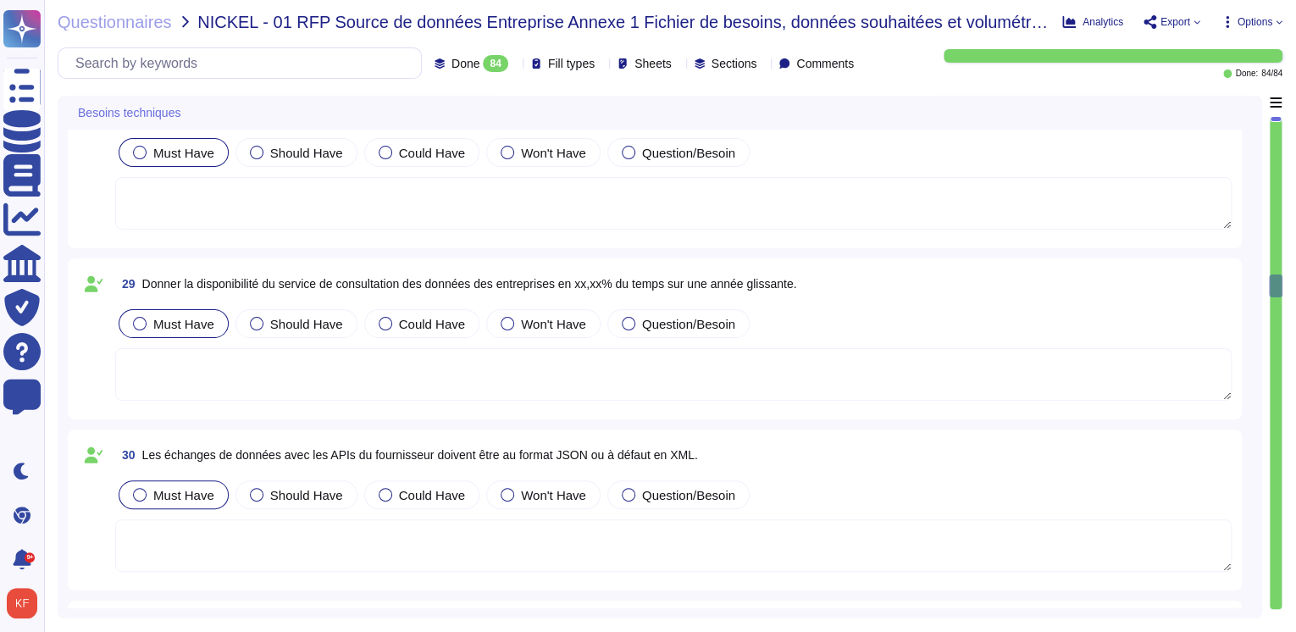
scroll to position [5081, 0]
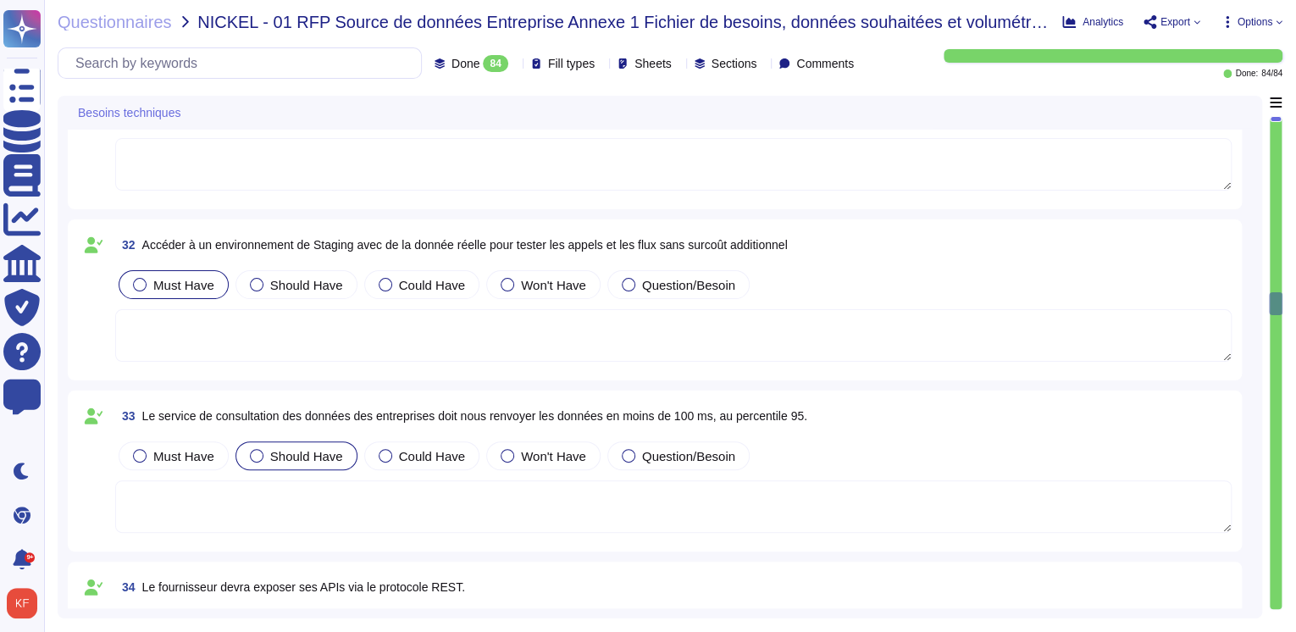
drag, startPoint x: 1270, startPoint y: 302, endPoint x: 1281, endPoint y: 527, distance: 224.7
click at [1281, 527] on div "Questionnaires NICKEL - 01 RFP Source de données Entreprise Annexe 1 Fichier de…" at bounding box center [670, 316] width 1252 height 632
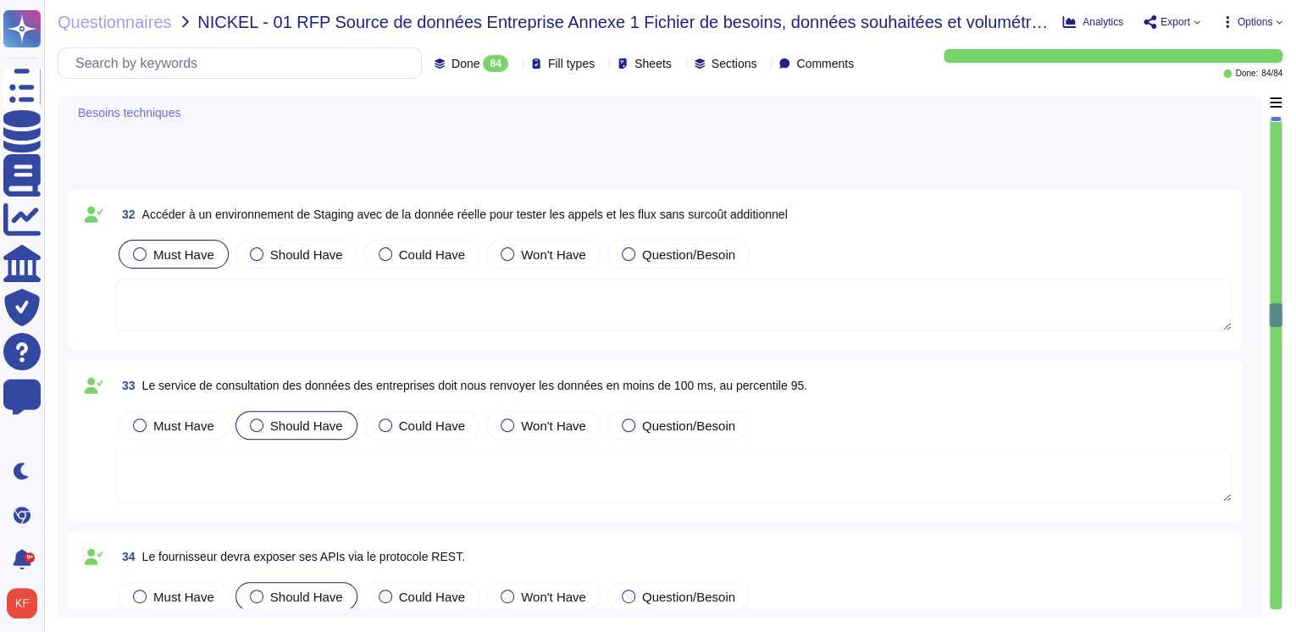
type textarea "Non"
type textarea "Diffusable"
type textarea "OUI (X% sur l'ensemble du périmètre)"
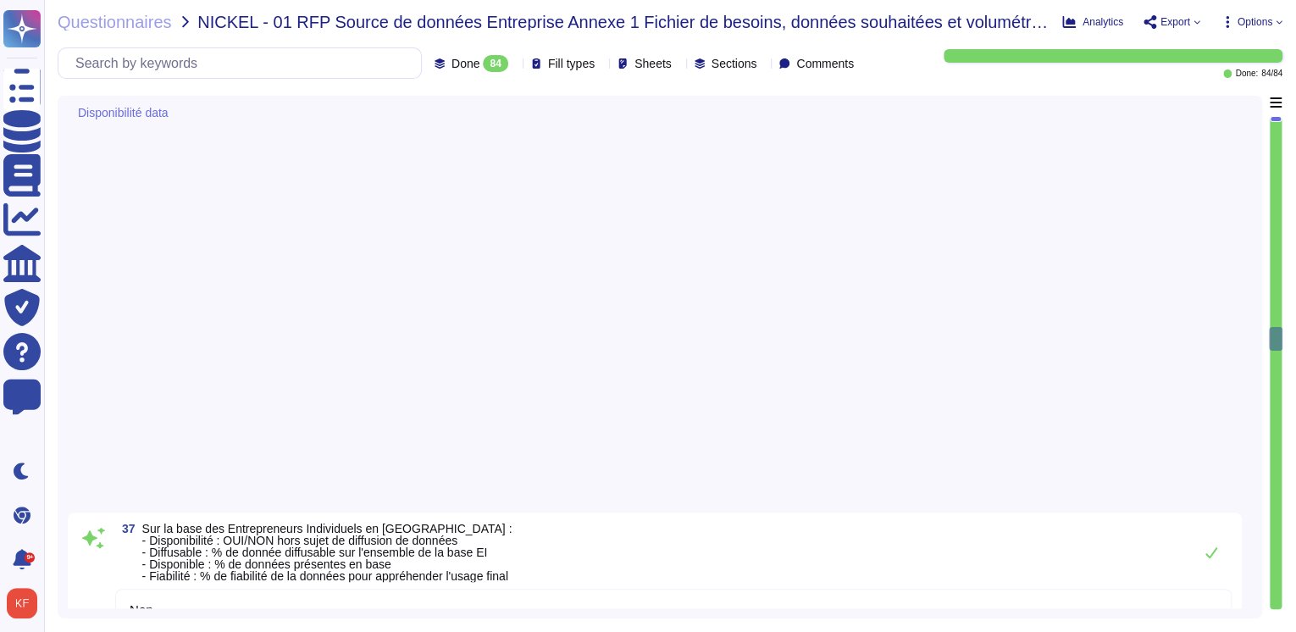
type textarea "[PERSON_NAME][EMAIL_ADDRESS][DOMAIN_NAME]"
type textarea "Le siège social d'Altares est situé au [STREET_ADDRESS][PERSON_NAME]"
type textarea "[DATE]"
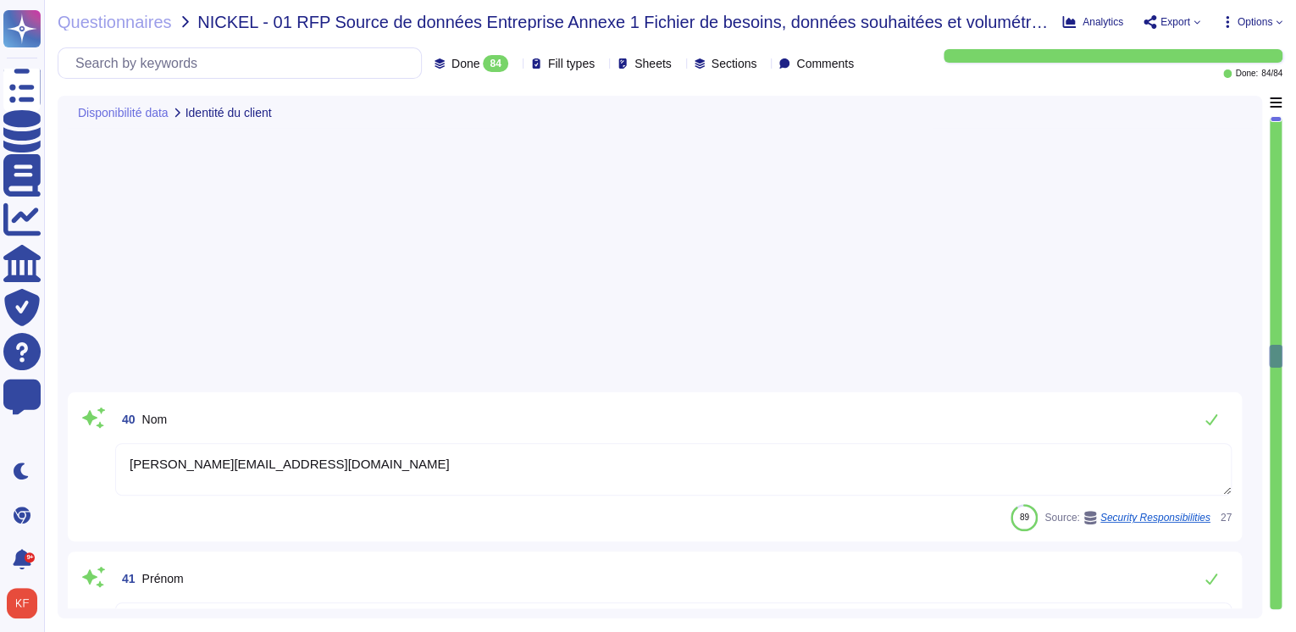
type textarea "Le siège social d'Altares est situé au [STREET_ADDRESS][PERSON_NAME]"
type textarea "À répondre par le service client"
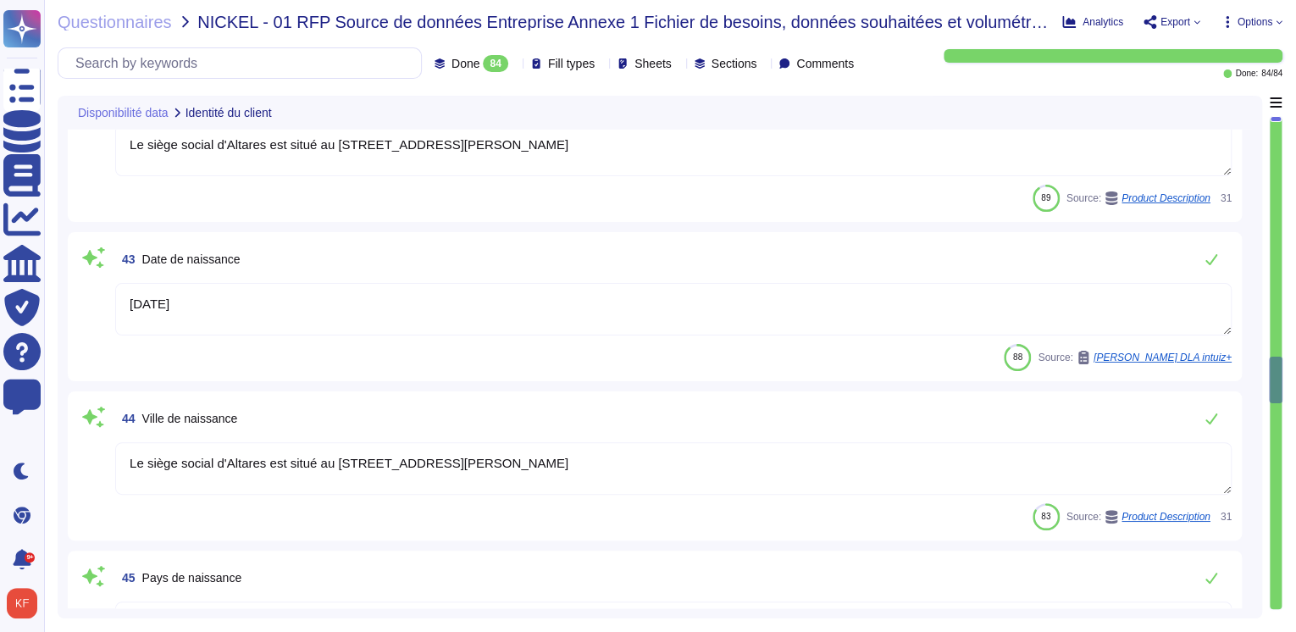
type textarea "Yes"
type textarea "La nationalité de l'entreprise Altares est française, avec son siège social sit…"
type textarea "Altares D&B"
type textarea "Le siège social d'Altares est situé au [STREET_ADDRESS][PERSON_NAME]"
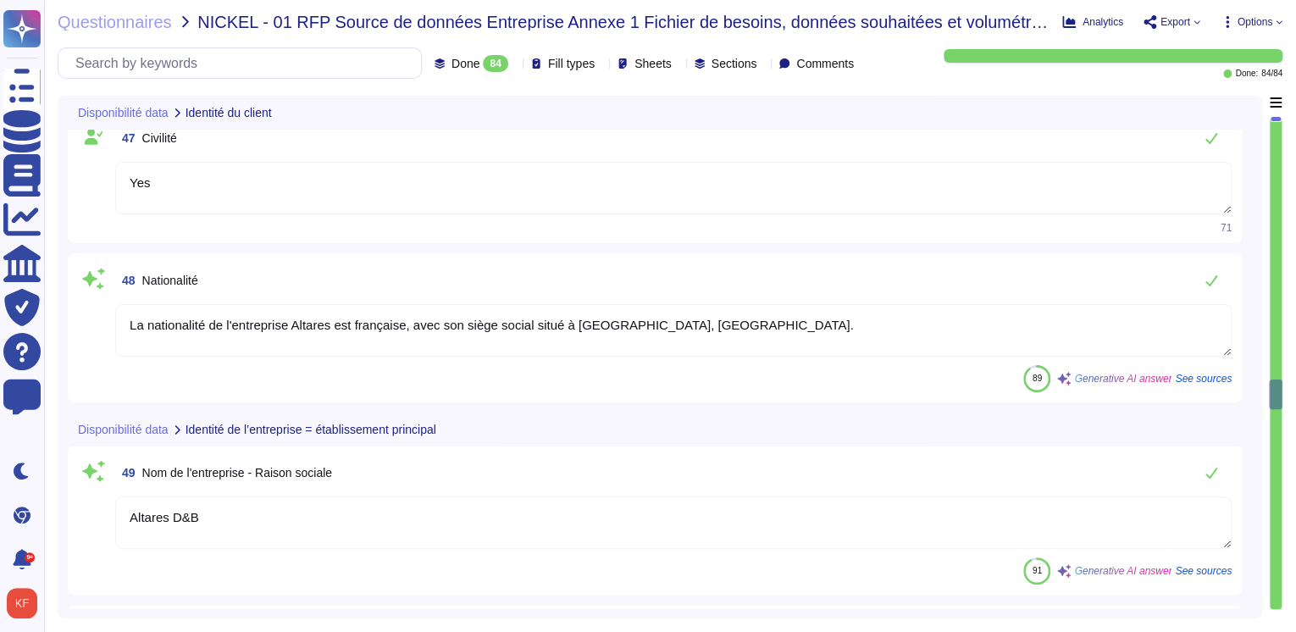
type textarea "@legal"
type textarea "Intuiz est fourni sous forme d'application SaaS, y compris en mode plateforme, …"
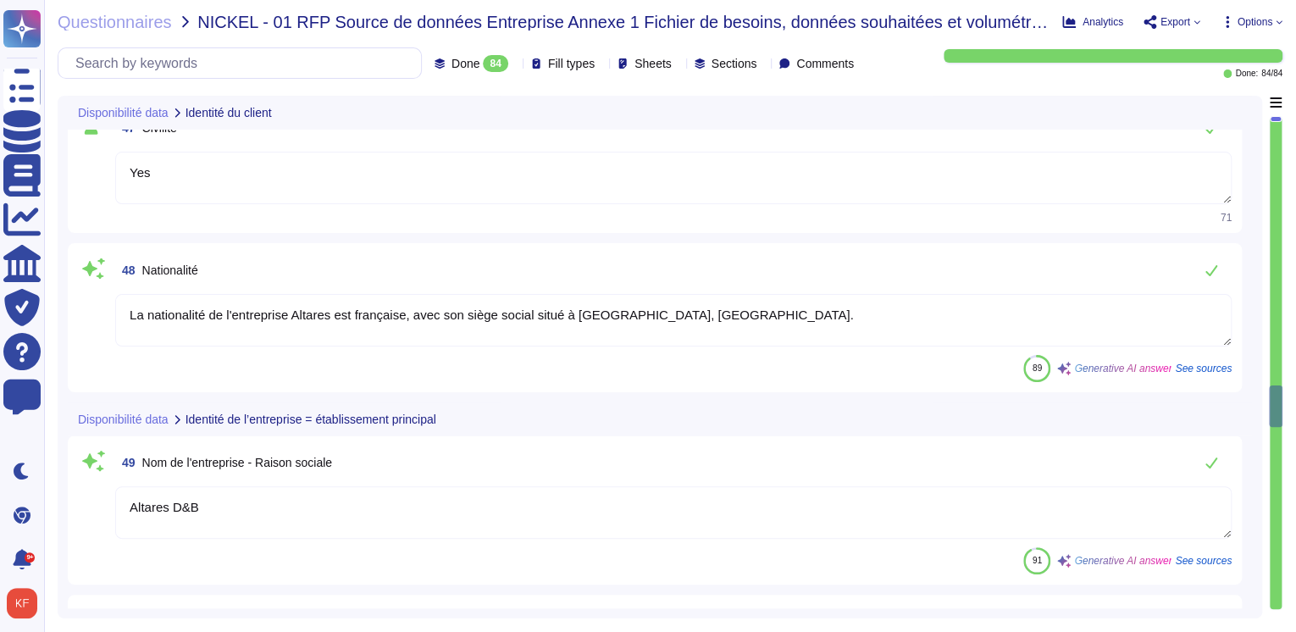
type textarea "Les utilisateurs utilisent un login/un mot de passe pour se connecter sur WebUI…"
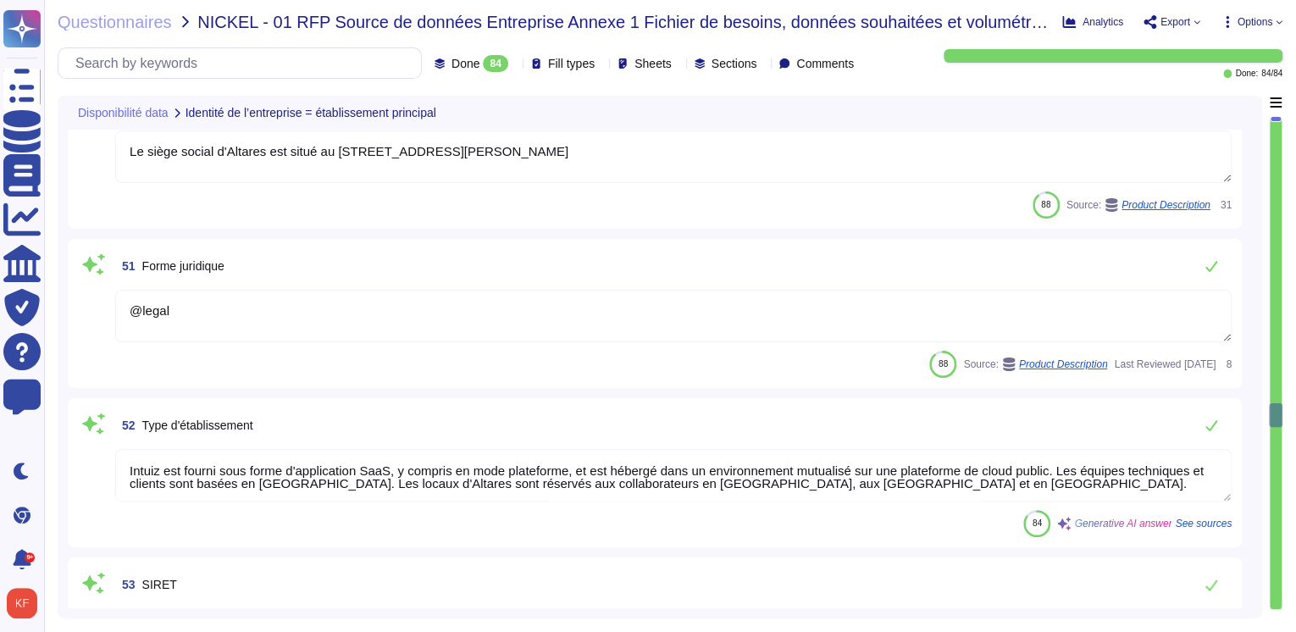
type textarea "Yes"
type textarea "API Soap authentifiée (identifiant/mot de passe)"
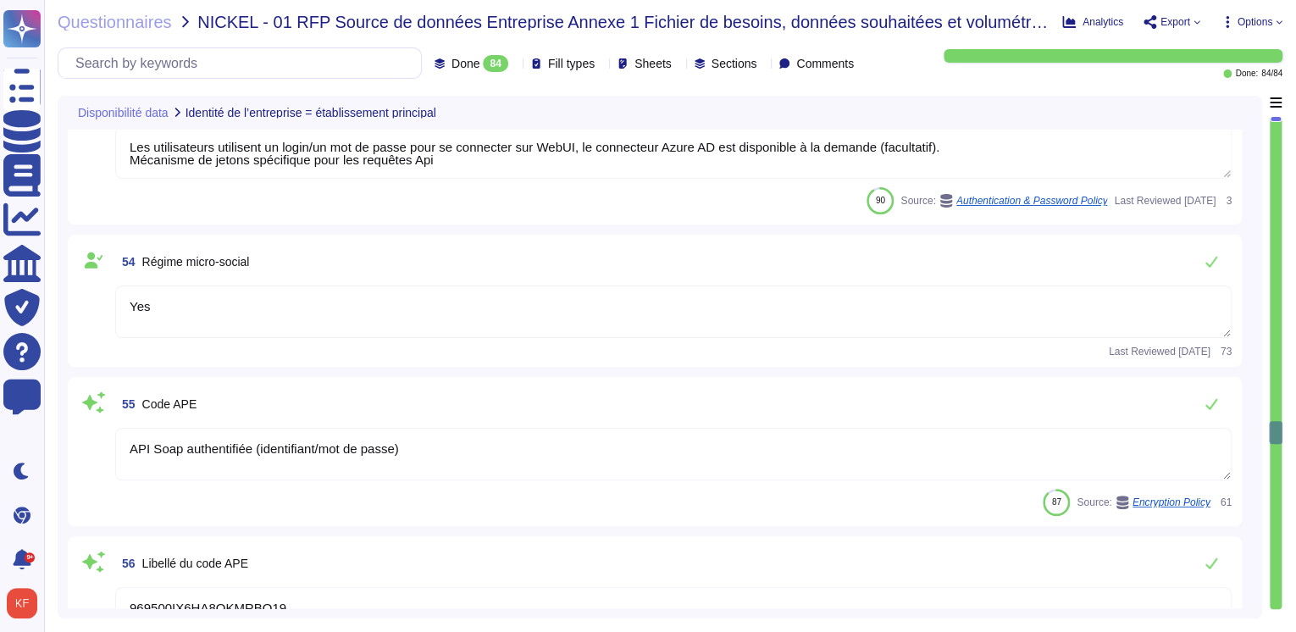
type textarea "969500IX6HA8QKMRBQ19"
type textarea "L'activité principale déclarée comprend la collecte de données sur les entrepri…"
type textarea "Les autres activités couvertes par le BCP incluent : - Service client (CS) - Pr…"
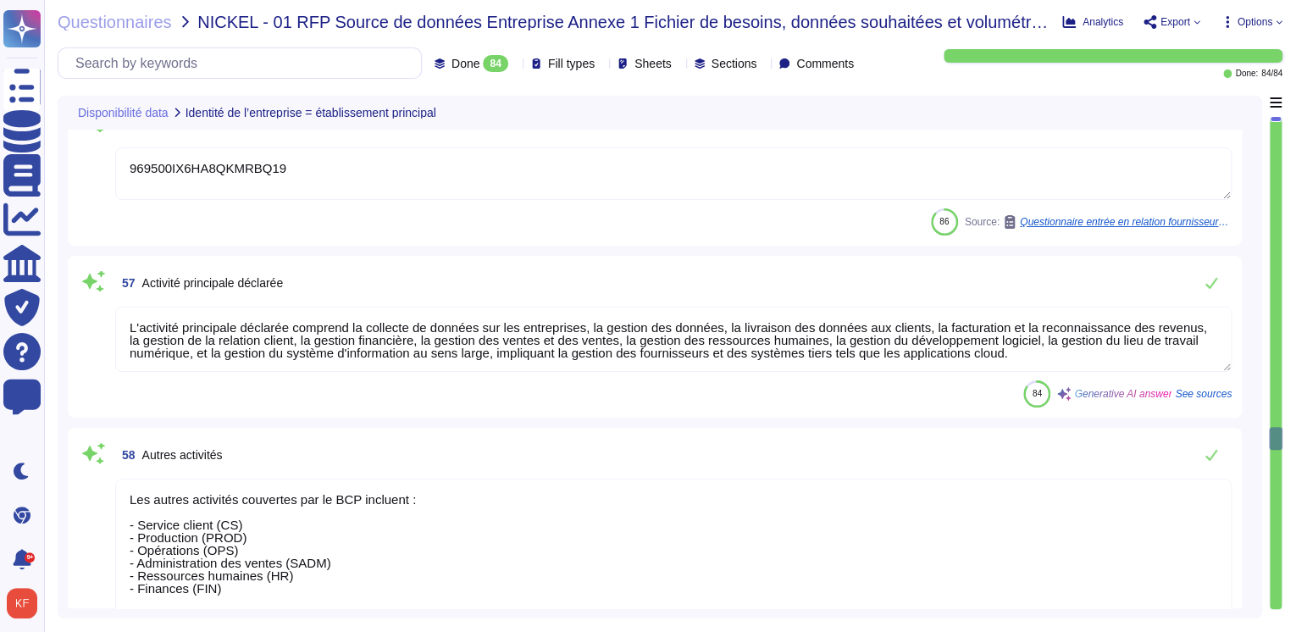
type textarea "Le siège social d'Altares se trouve au 6 Pl. des Degrés, [GEOGRAPHIC_DATA]"
type textarea "L'activité vitale doit redémarrer dans un délai de 4 heures. L'activité critiqu…"
type textarea "La date de fin de la période de référence est le [DATE]. Les données seront eff…"
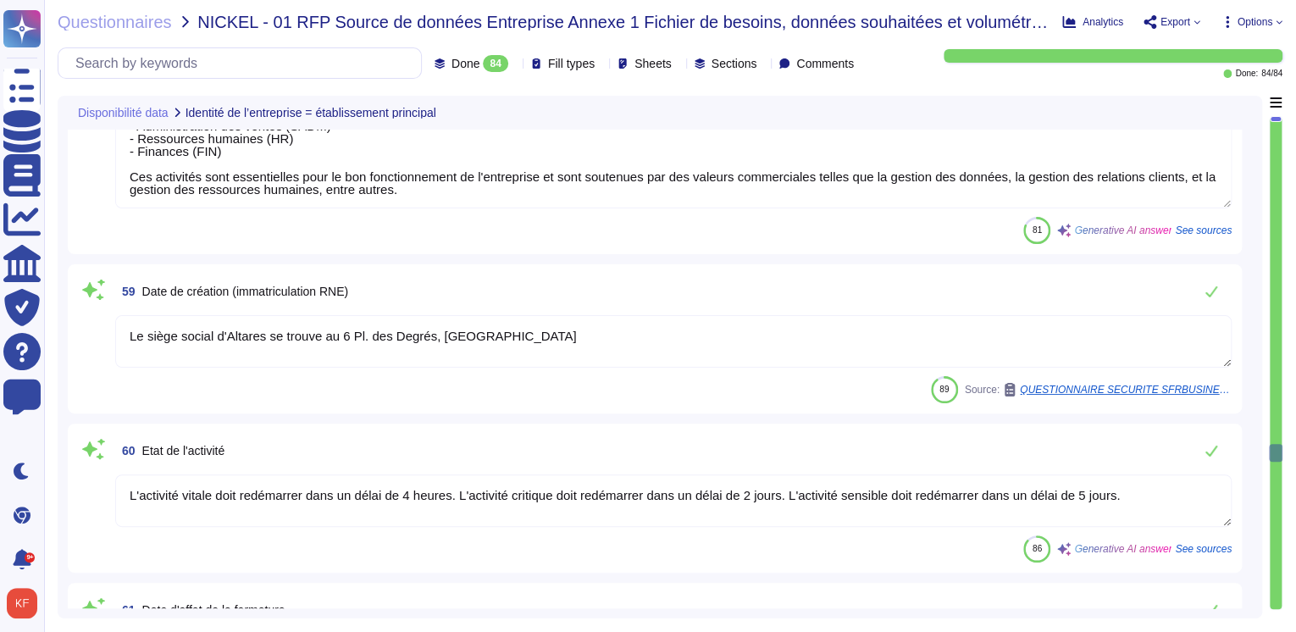
type textarea "L'adresse fiscale de l'entreprise est : Campus Equilibre, [GEOGRAPHIC_DATA], [S…"
type textarea "Intuiz est fourni sous forme d'application SaaS, y compris en mode plateforme (…"
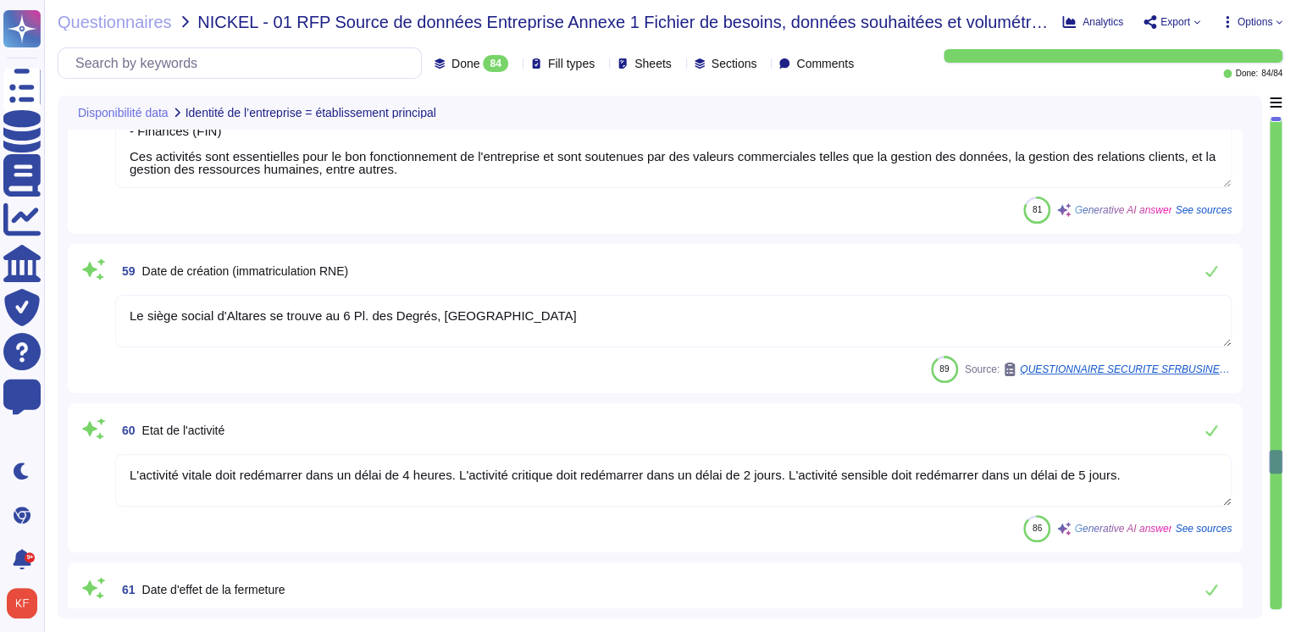
type textarea "Yes"
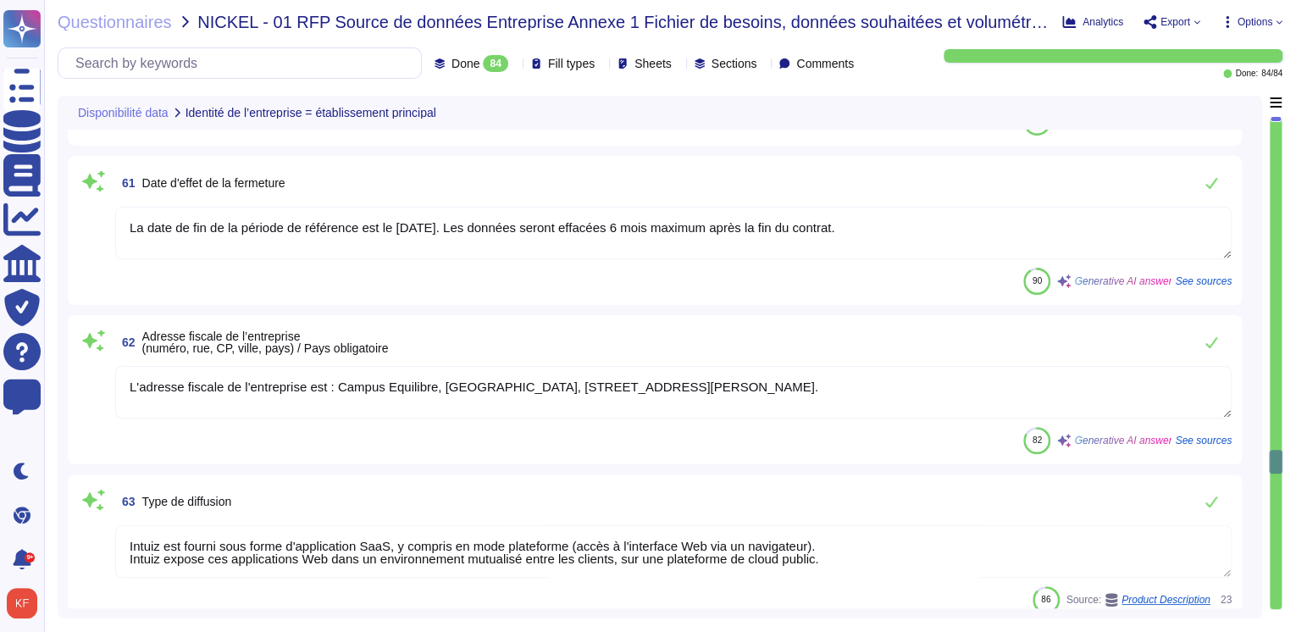
type textarea "Altares - D&B"
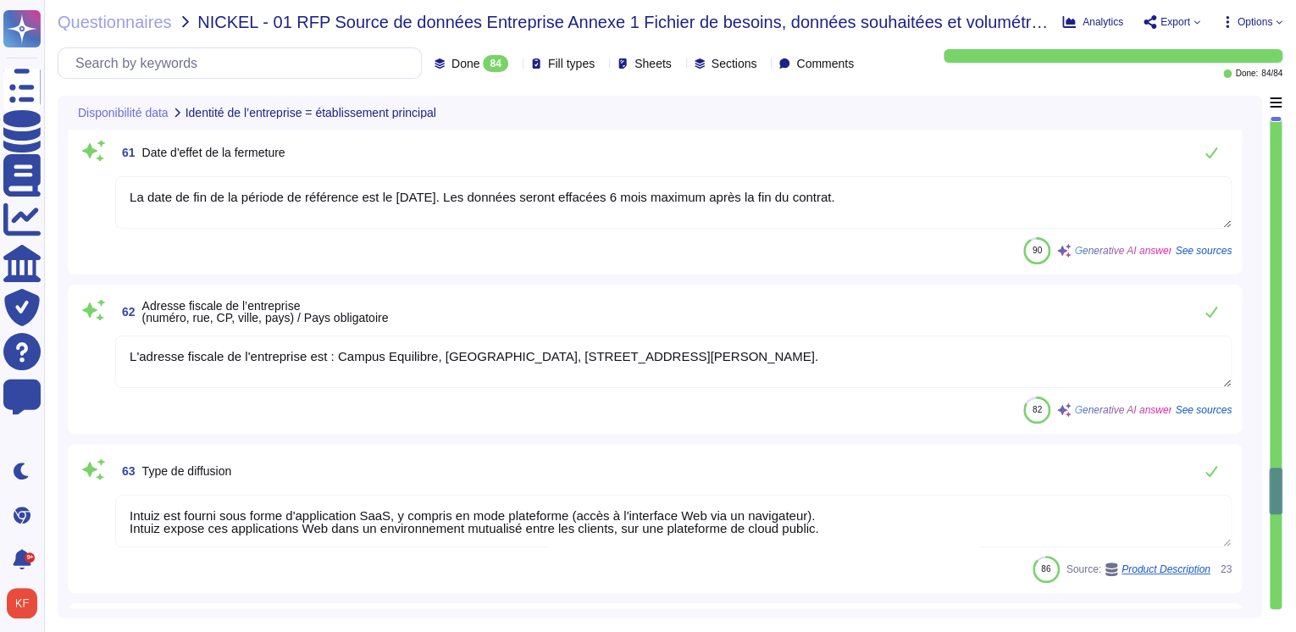
type textarea "Intuiz est fourni sous forme d'application SaaS, y compris en mode plateforme, …"
type textarea "L'activité vitale doit redémarrer dans un délai de 4 heures, l'activité critiqu…"
type textarea "Les utilisateurs utilisent un login/un mot de passe pour se connecter sur WebUI…"
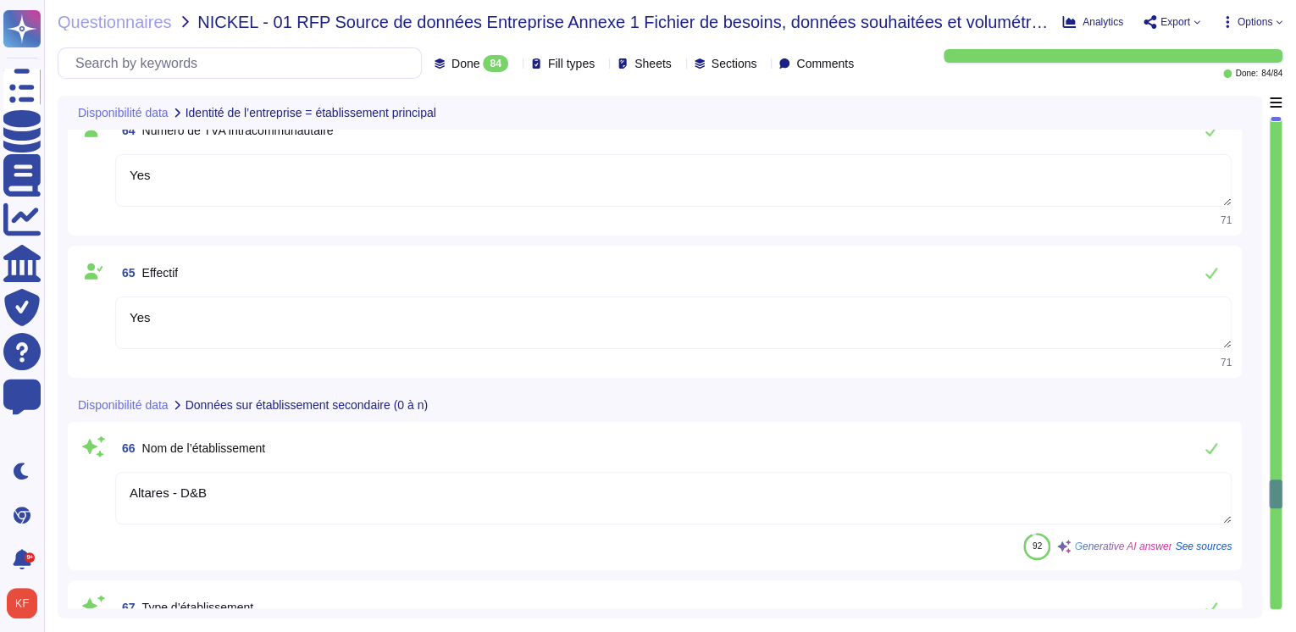
type textarea "API Soap authentifiée (identifiant/mot de passe)"
type textarea "969500IX6HA8QKMRBQ19"
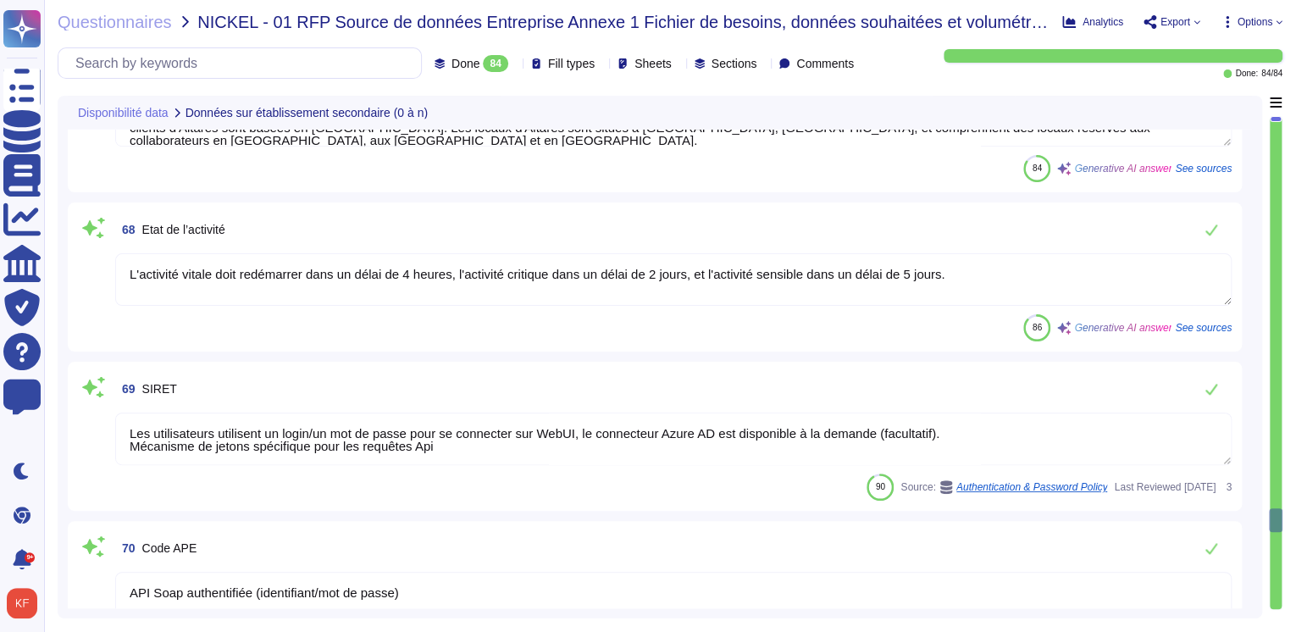
type textarea "Les activités principales couvertes par le BCP incluent le Service Client (CS),…"
type textarea "Les autres activités couvertes par le BCP incluent : - Service client (CS) - Pr…"
type textarea "..."
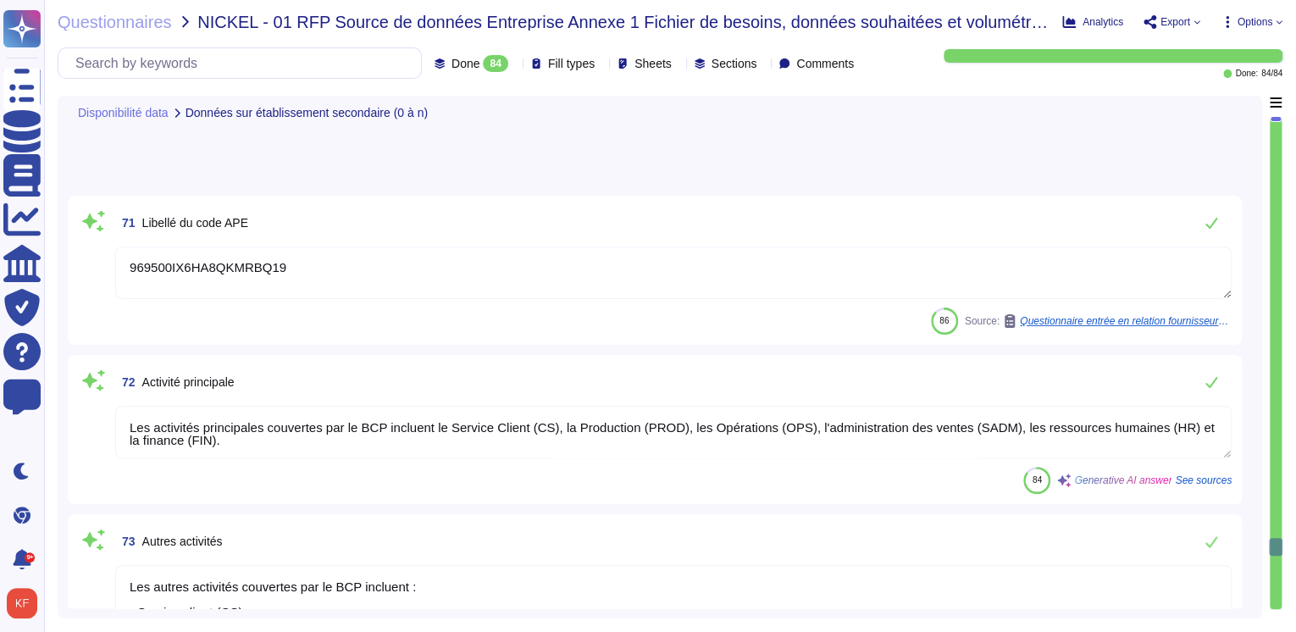
type textarea "Yes"
type textarea "?"
type textarea "La période d'assurance débute le [DATE] 0 heure."
type textarea "La date de fin de la période de référence est le [DATE]."
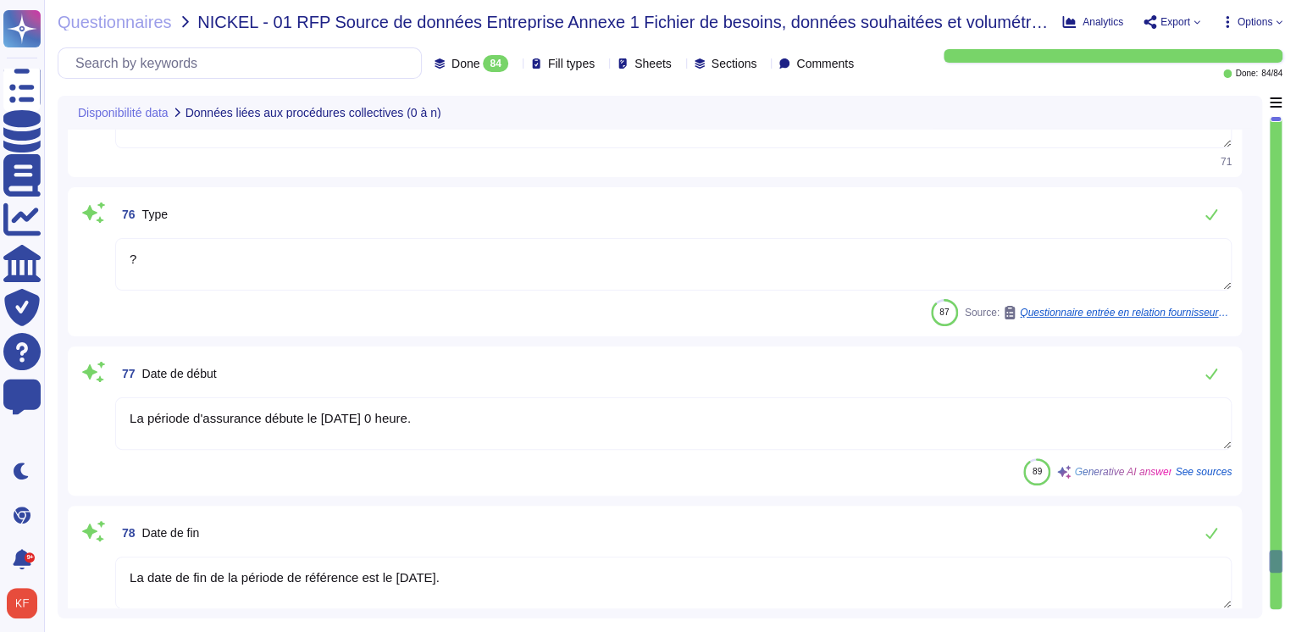
type textarea "969500IX6HA8QKMRBQ19"
type textarea "[DATE]"
type textarea "...."
type textarea "Hebergement"
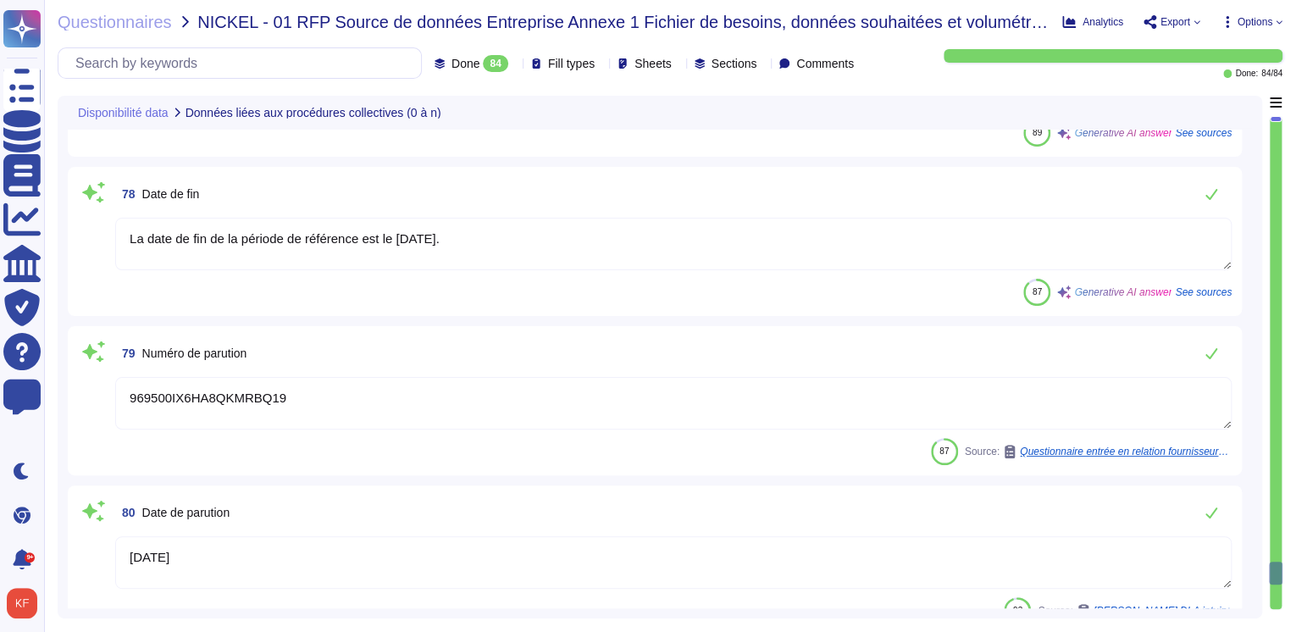
type textarea "Le siège social d'Altares est situé au [STREET_ADDRESS][PERSON_NAME]"
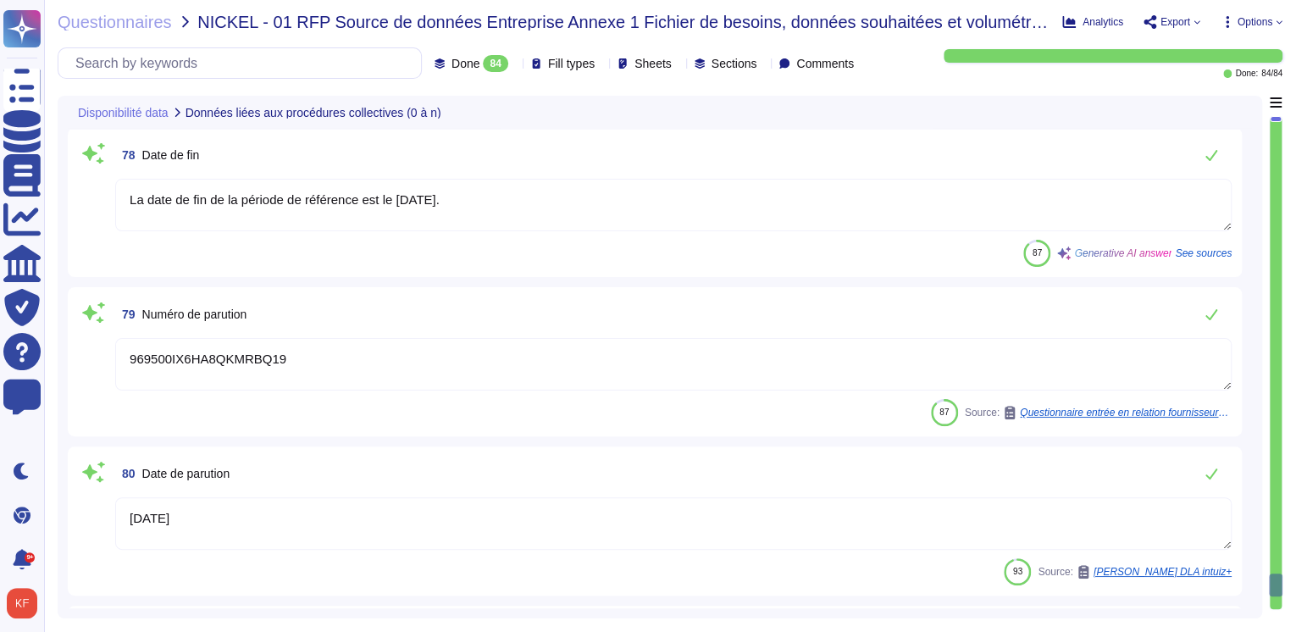
type textarea "@legal"
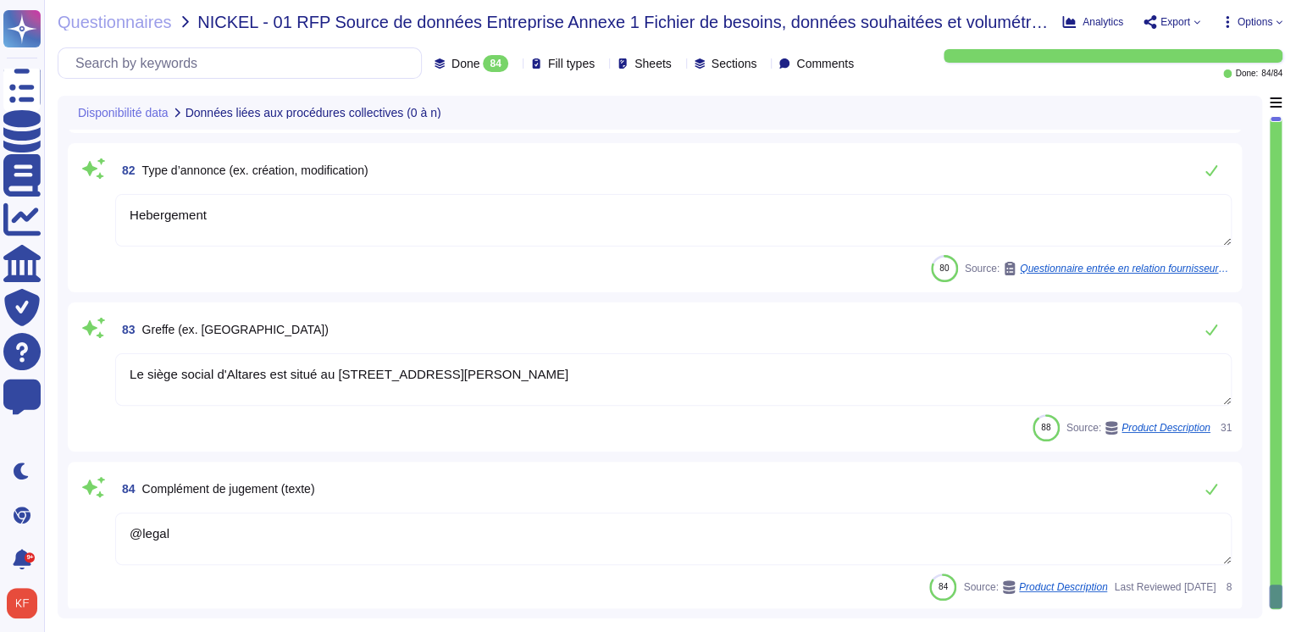
scroll to position [12943, 0]
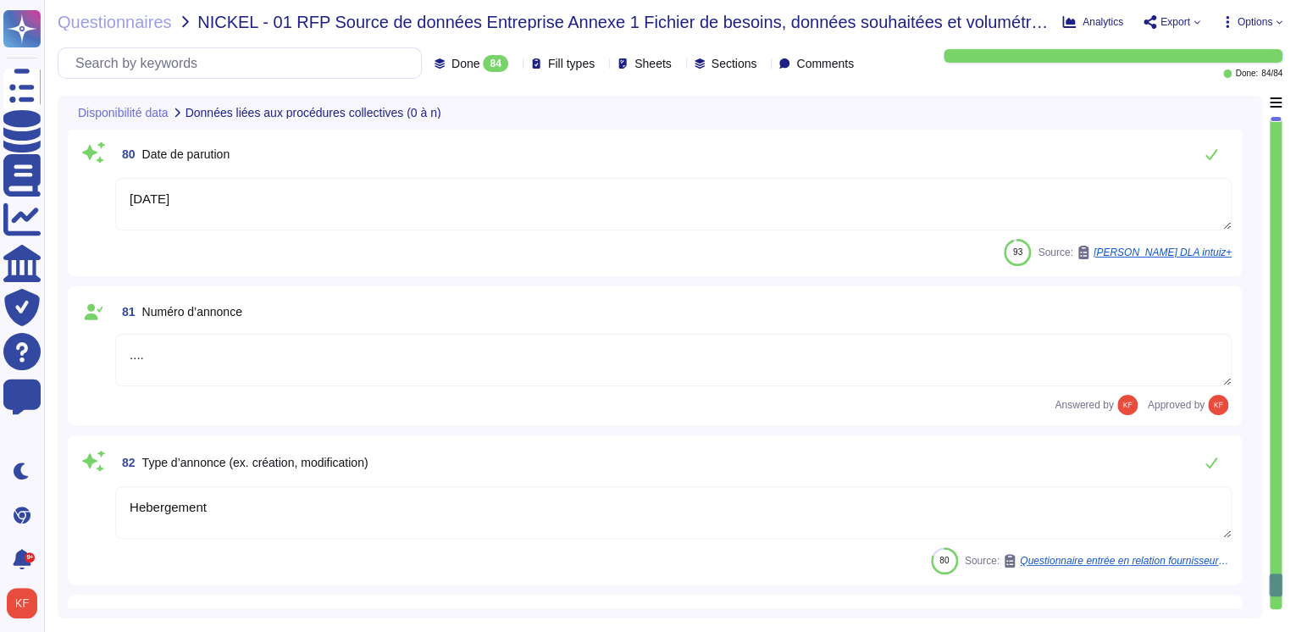
type textarea "La période d'assurance débute le [DATE] 0 heure."
type textarea "La date de fin de la période de référence est le [DATE]."
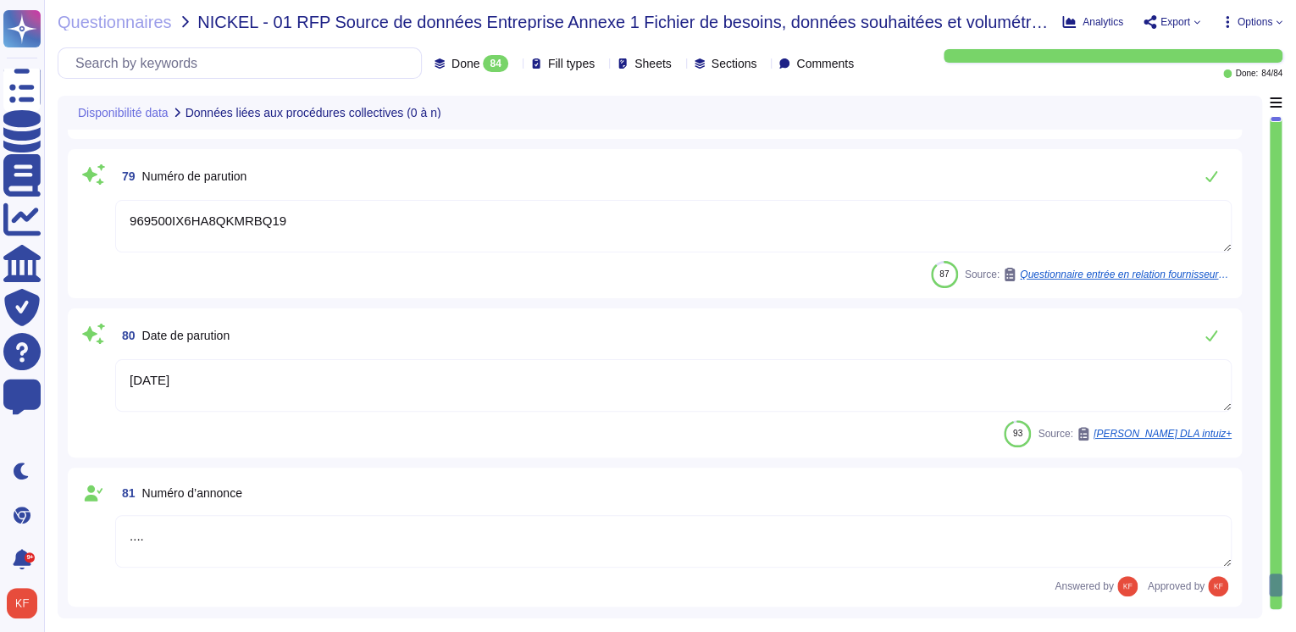
scroll to position [12469, 0]
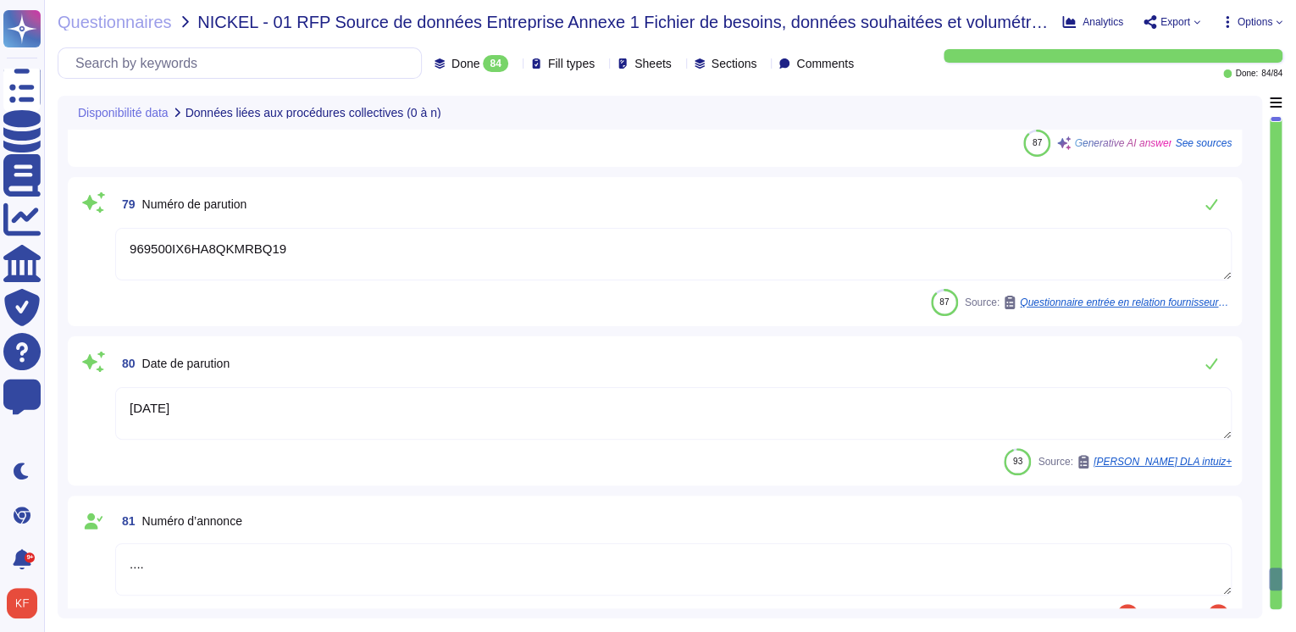
type textarea "?"
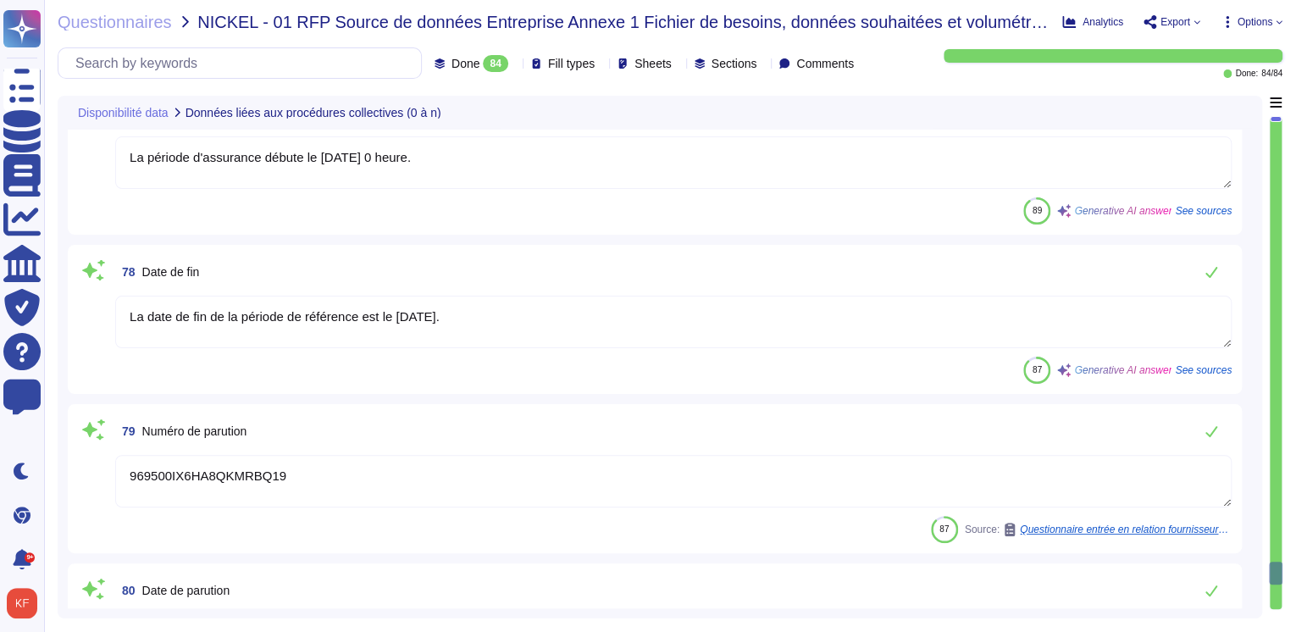
type textarea "Yes"
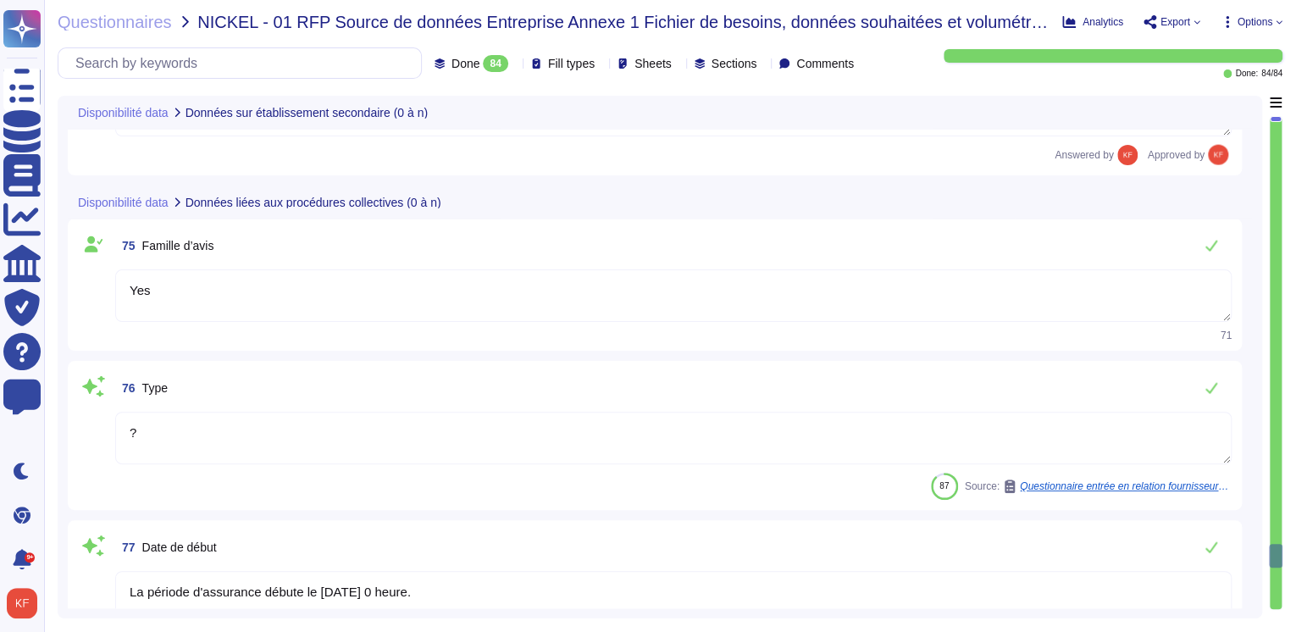
type textarea "969500IX6HA8QKMRBQ19"
type textarea "Les activités principales couvertes par le BCP incluent le Service Client (CS),…"
type textarea "Les autres activités couvertes par le BCP incluent : - Service client (CS) - Pr…"
type textarea "..."
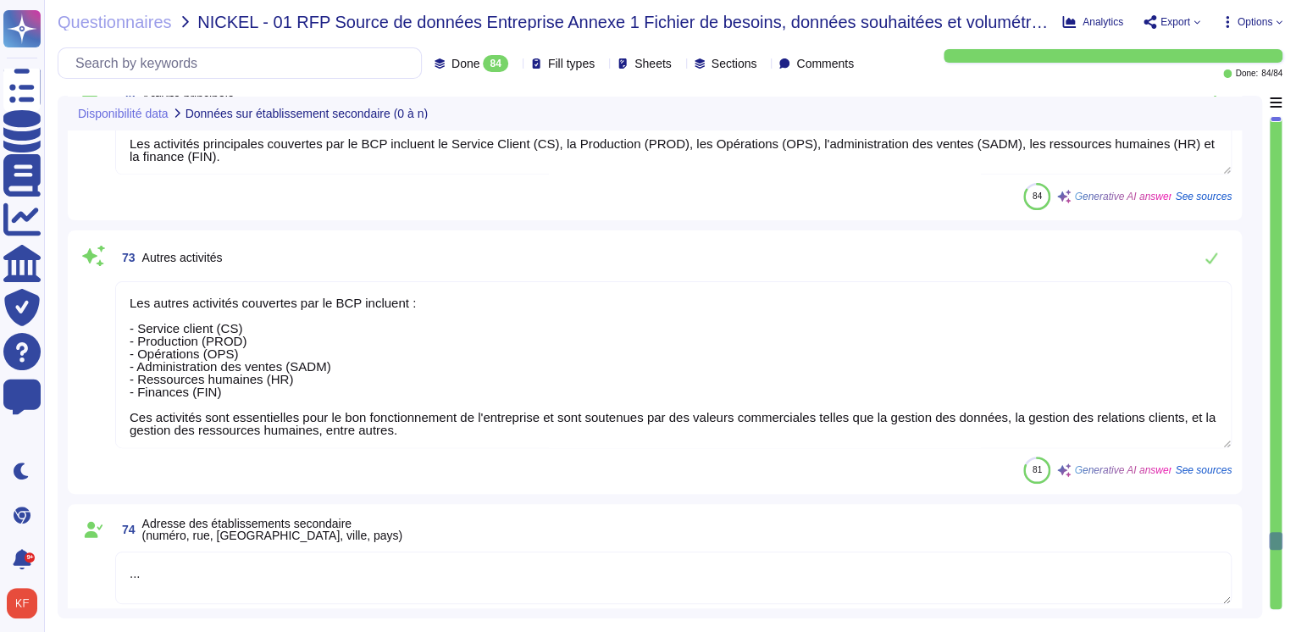
type textarea "API Soap authentifiée (identifiant/mot de passe)"
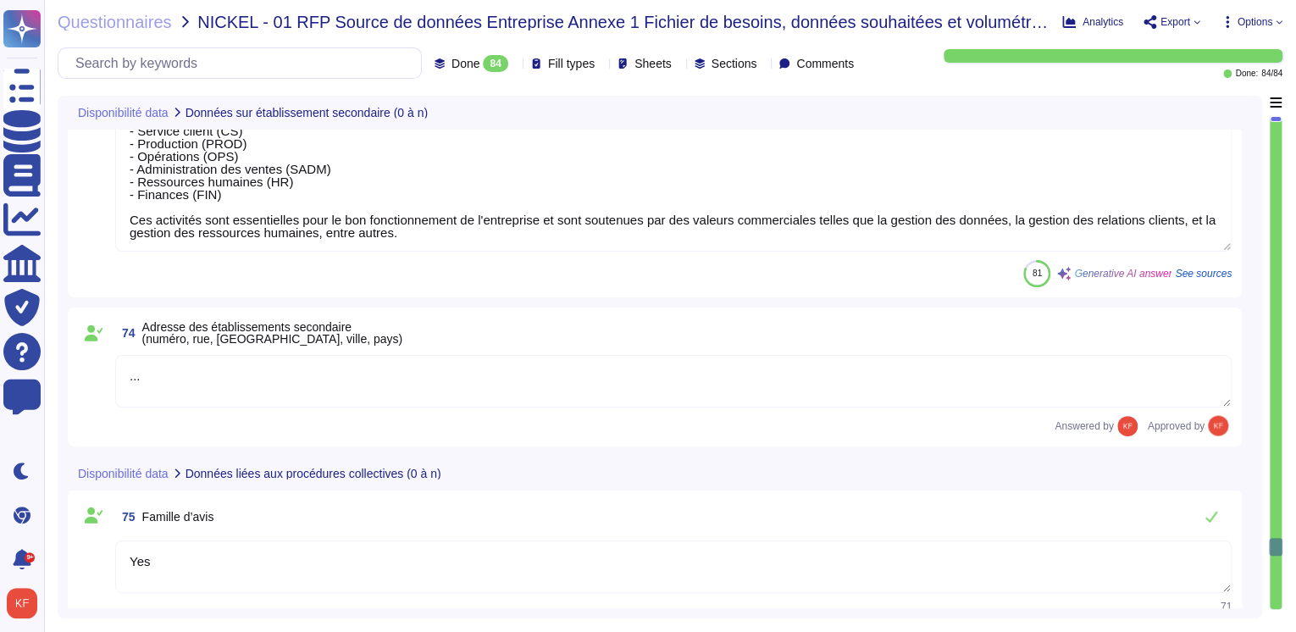
type textarea "La période d'assurance débute le [DATE] 0 heure."
type textarea "La date de fin de la période de référence est le [DATE]."
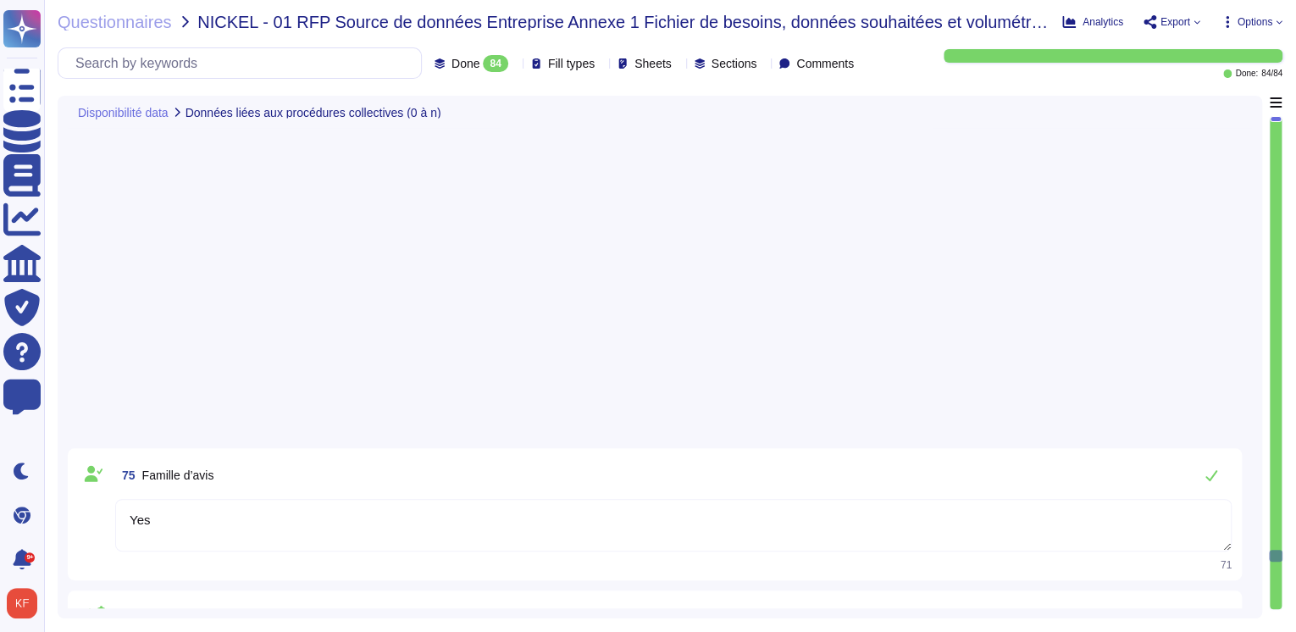
type textarea "969500IX6HA8QKMRBQ19"
type textarea "[DATE]"
type textarea "...."
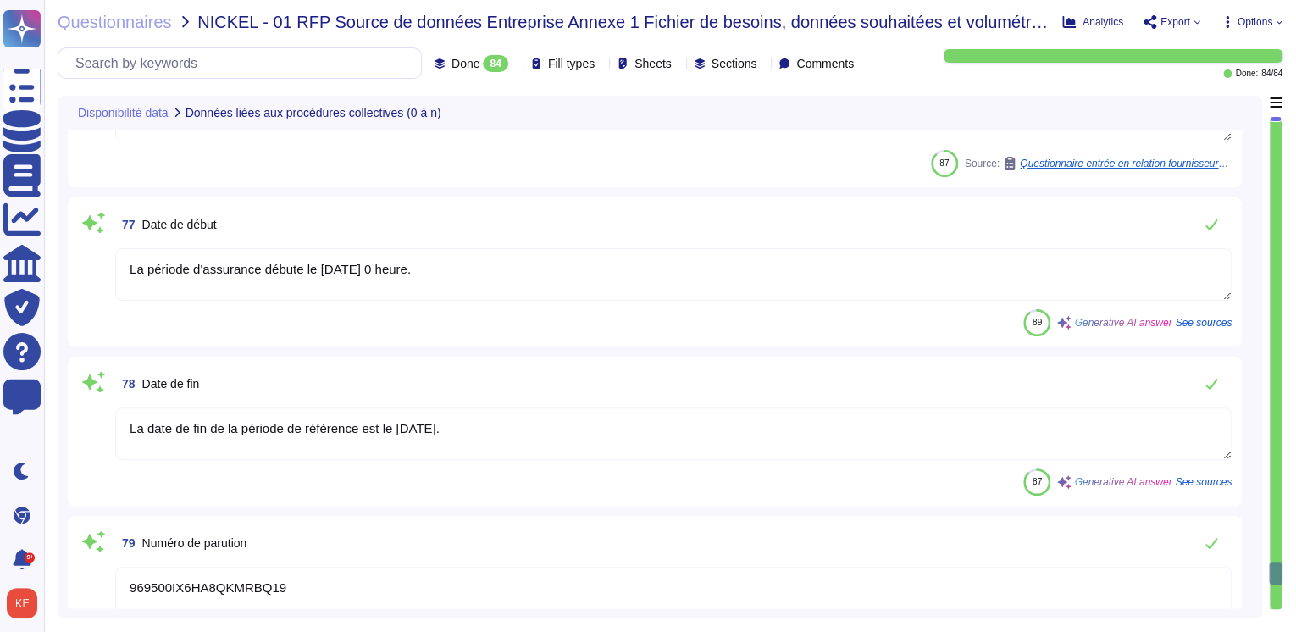
type textarea "Hebergement"
type textarea "Le siège social d'Altares est situé au [STREET_ADDRESS][PERSON_NAME]"
type textarea "@legal"
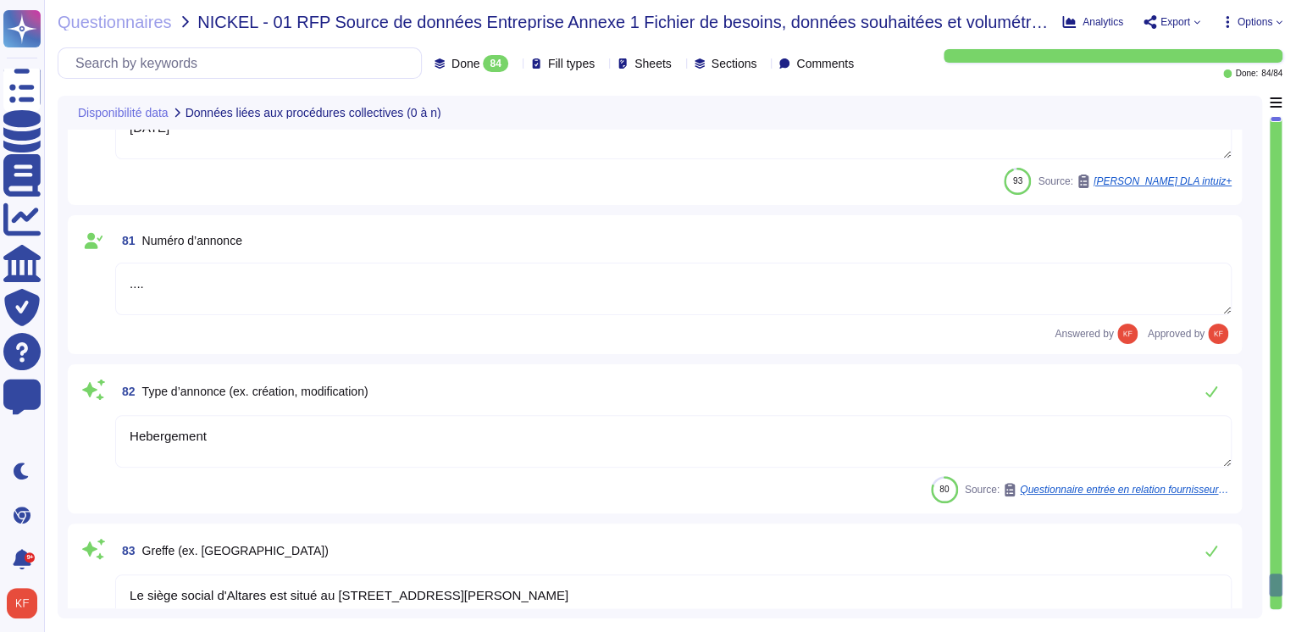
scroll to position [12943, 0]
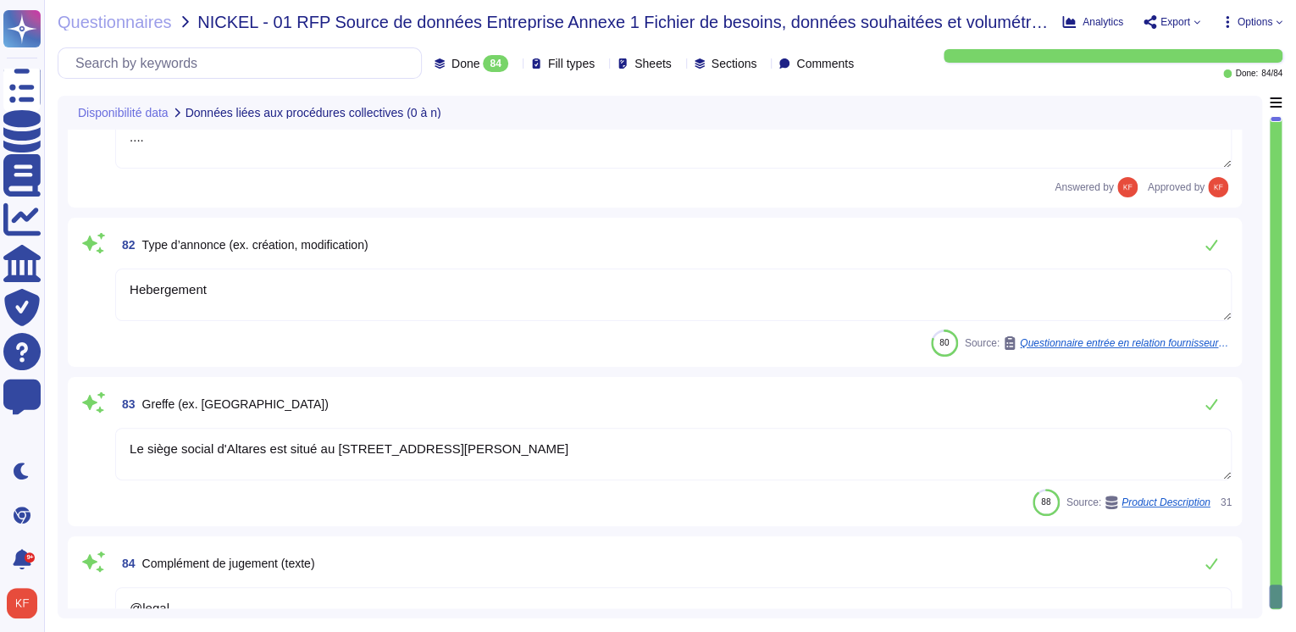
type textarea "La date de fin de la période de référence est le [DATE]."
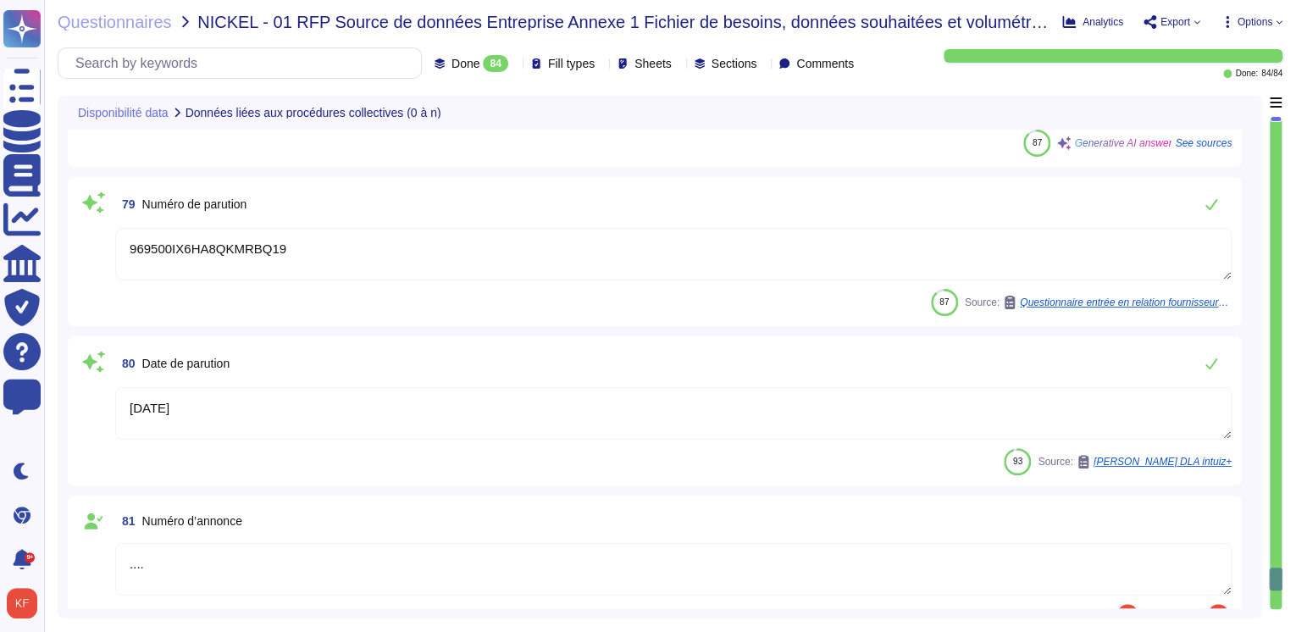
type textarea "?"
type textarea "La période d'assurance débute le [DATE] 0 heure."
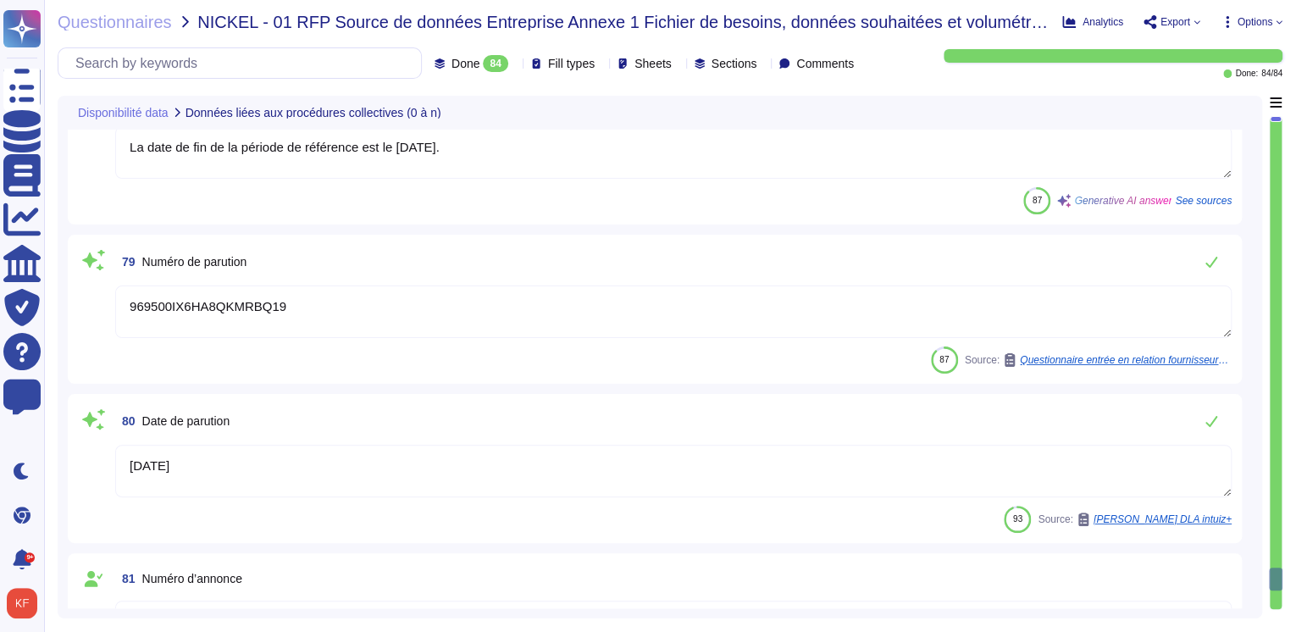
scroll to position [12333, 0]
type textarea "Yes"
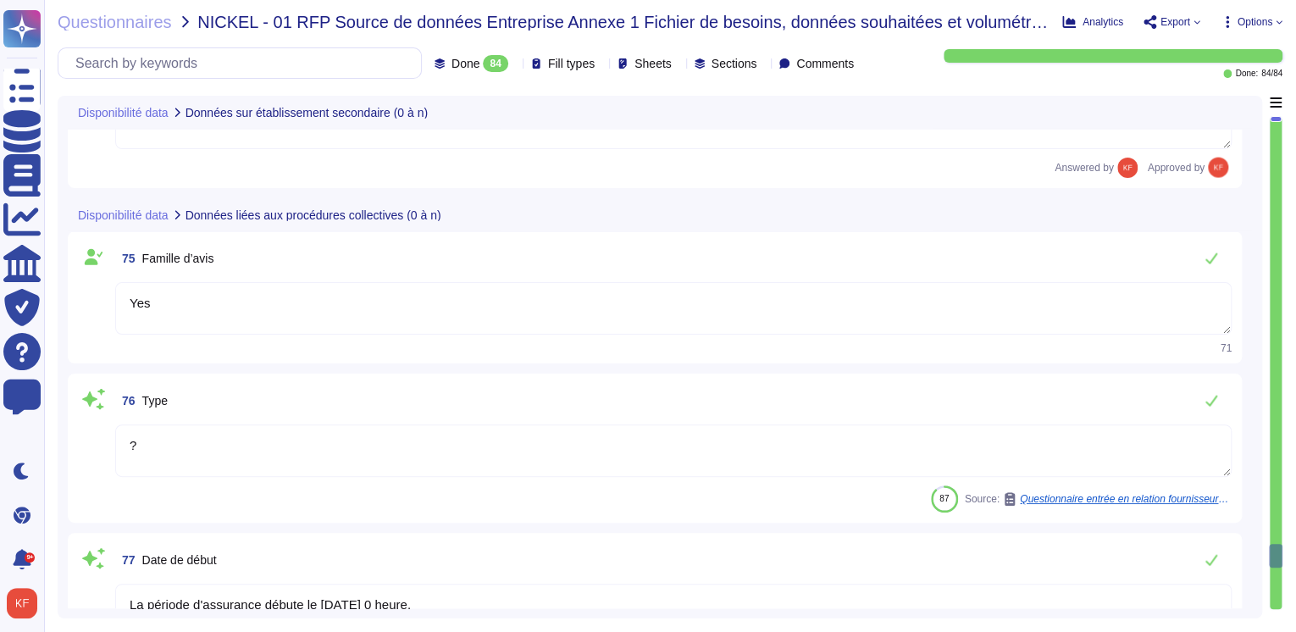
type textarea "Les activités principales couvertes par le BCP incluent le Service Client (CS),…"
type textarea "Les autres activités couvertes par le BCP incluent : - Service client (CS) - Pr…"
type textarea "..."
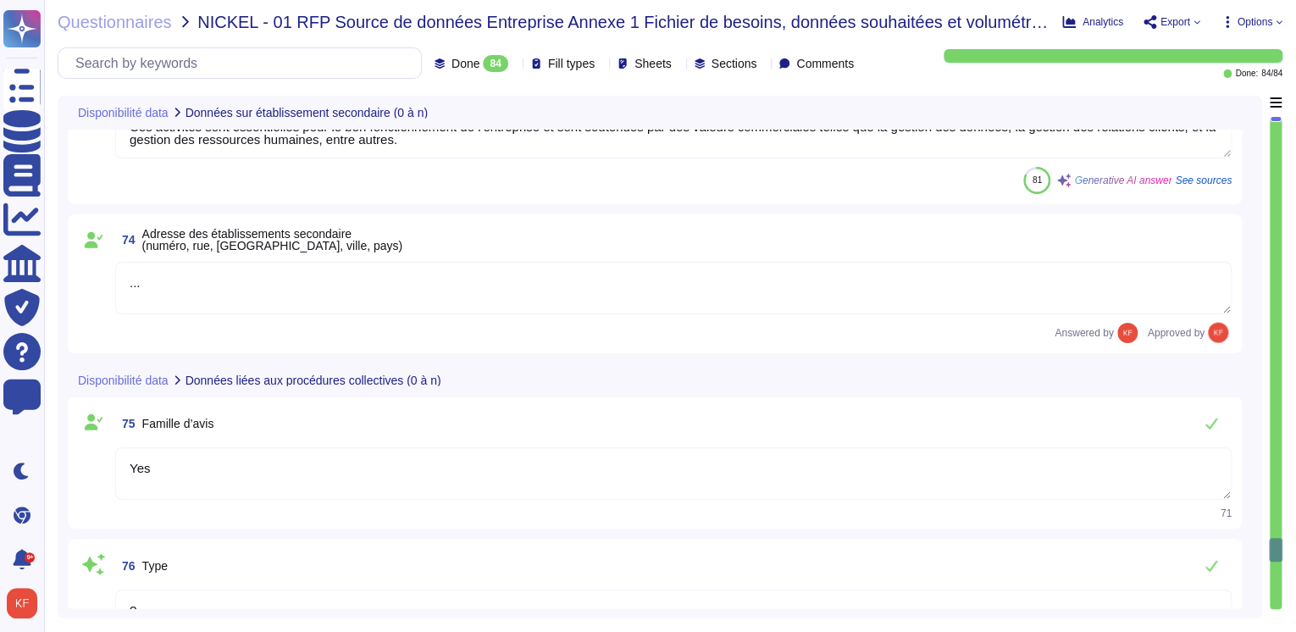
type textarea "969500IX6HA8QKMRBQ19"
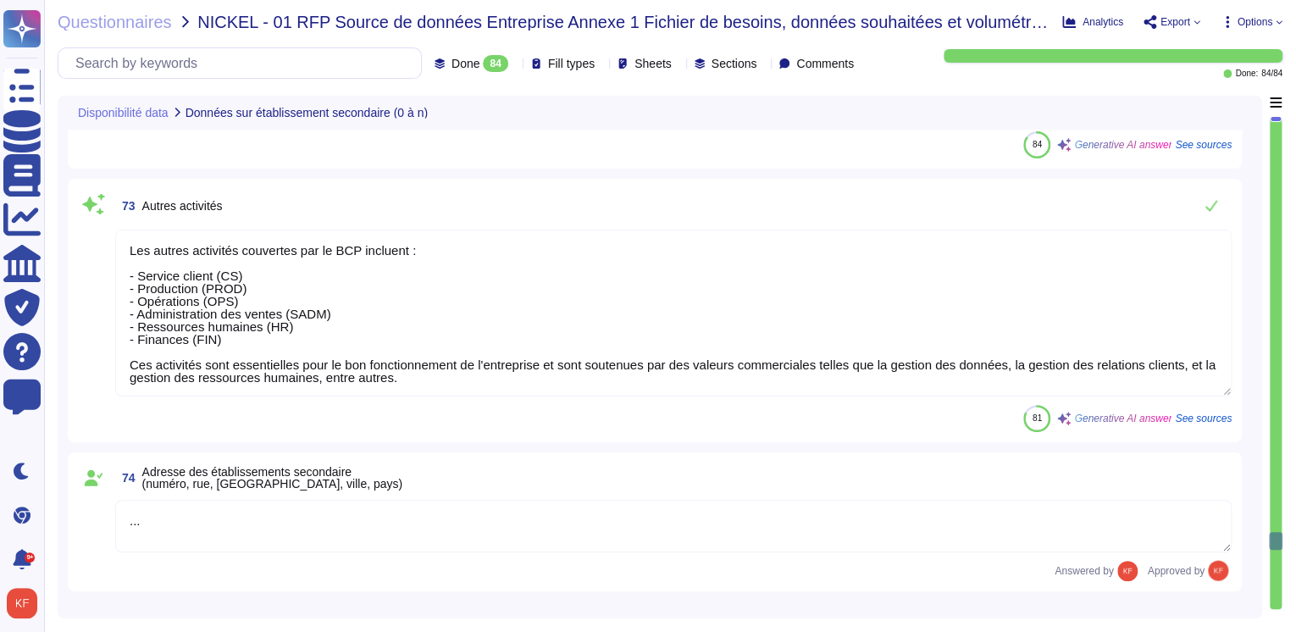
type textarea "API Soap authentifiée (identifiant/mot de passe)"
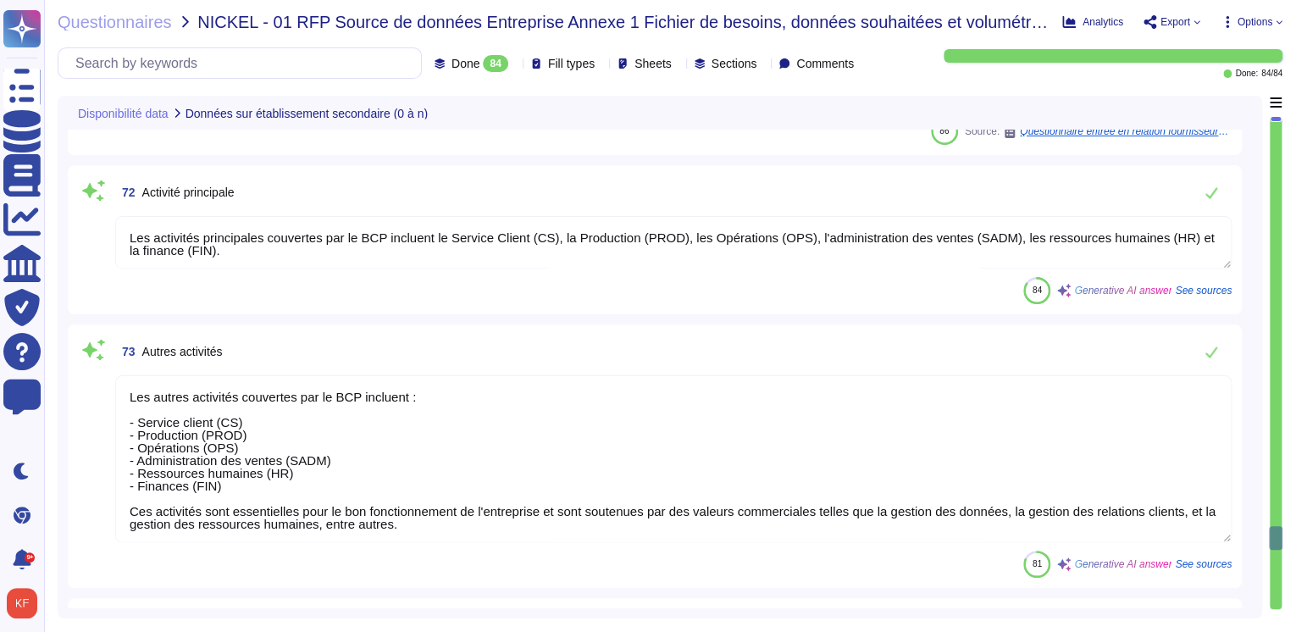
type textarea "Les utilisateurs utilisent un login/un mot de passe pour se connecter sur WebUI…"
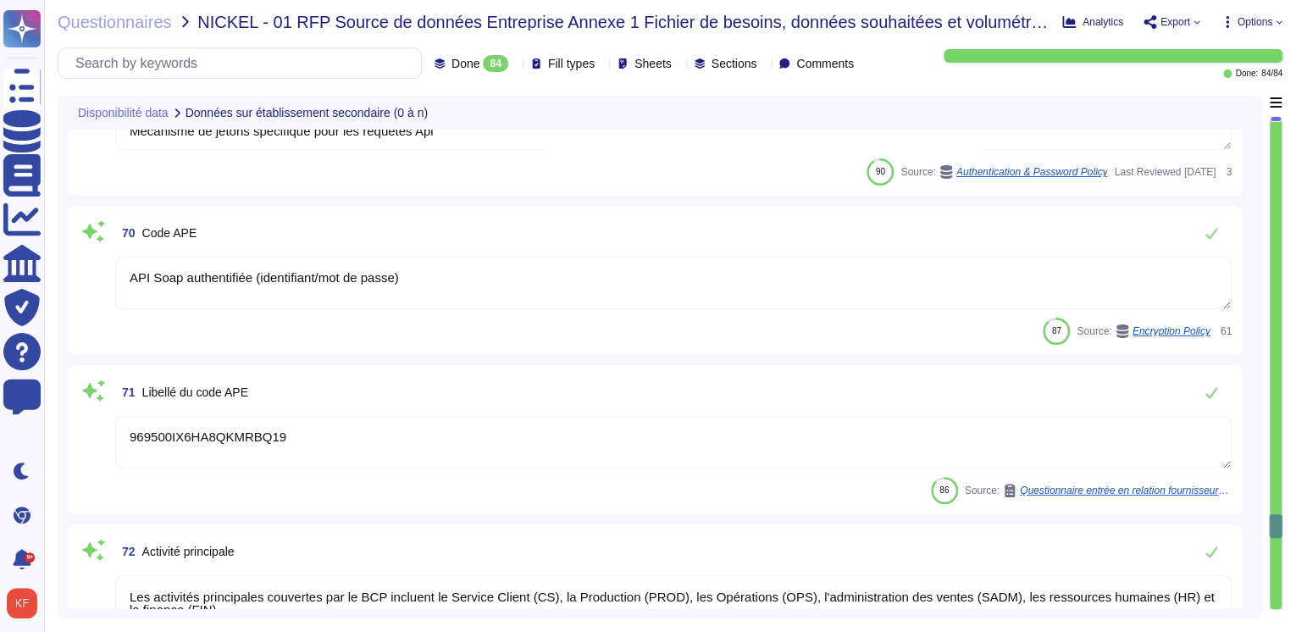
type textarea "Intuiz est fourni sous forme d'application SaaS, y compris en mode plateforme, …"
type textarea "L'activité vitale doit redémarrer dans un délai de 4 heures, l'activité critiqu…"
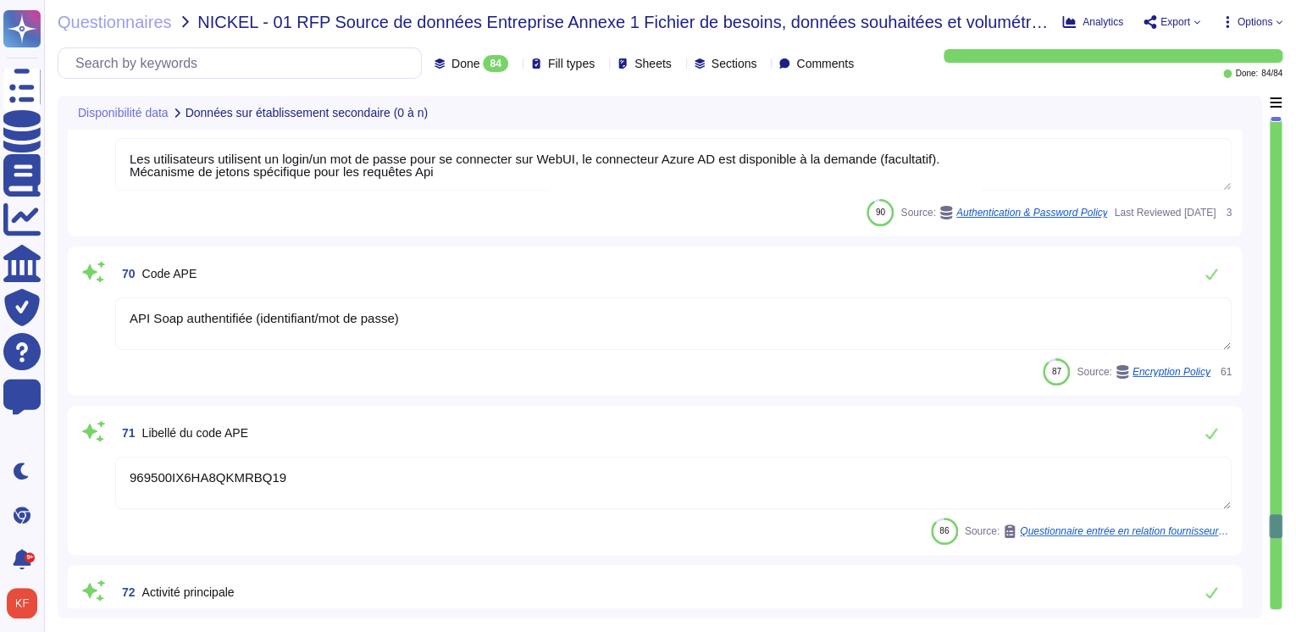
scroll to position [10775, 0]
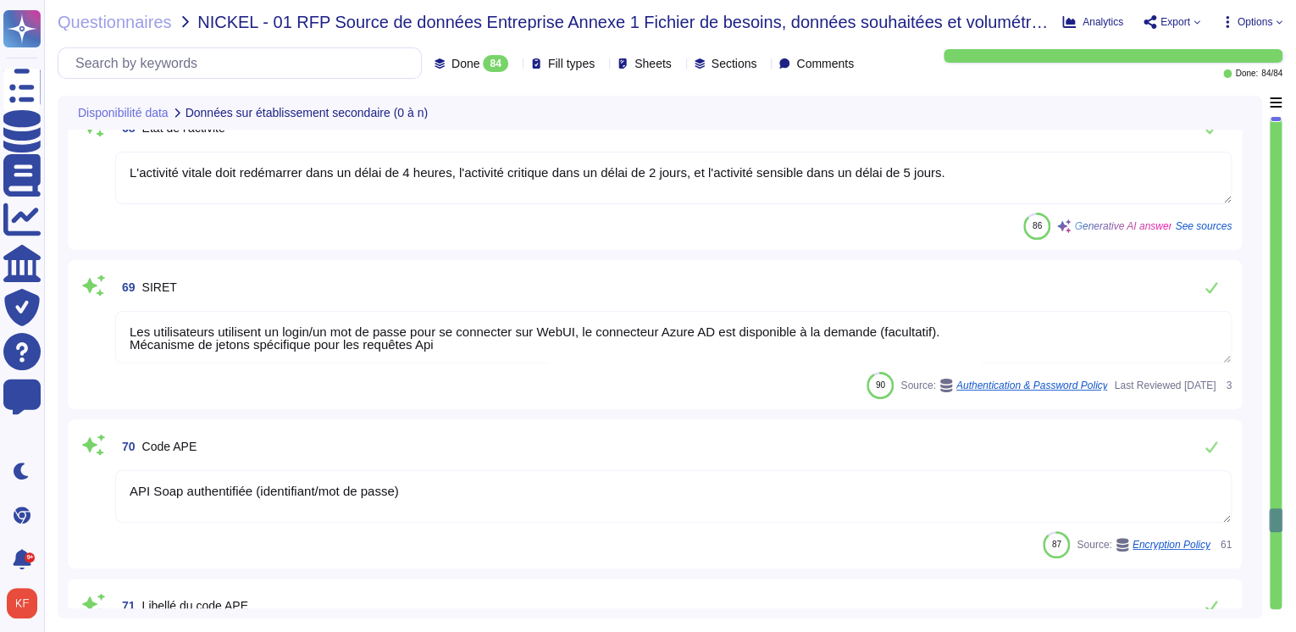
type textarea "Altares - D&B"
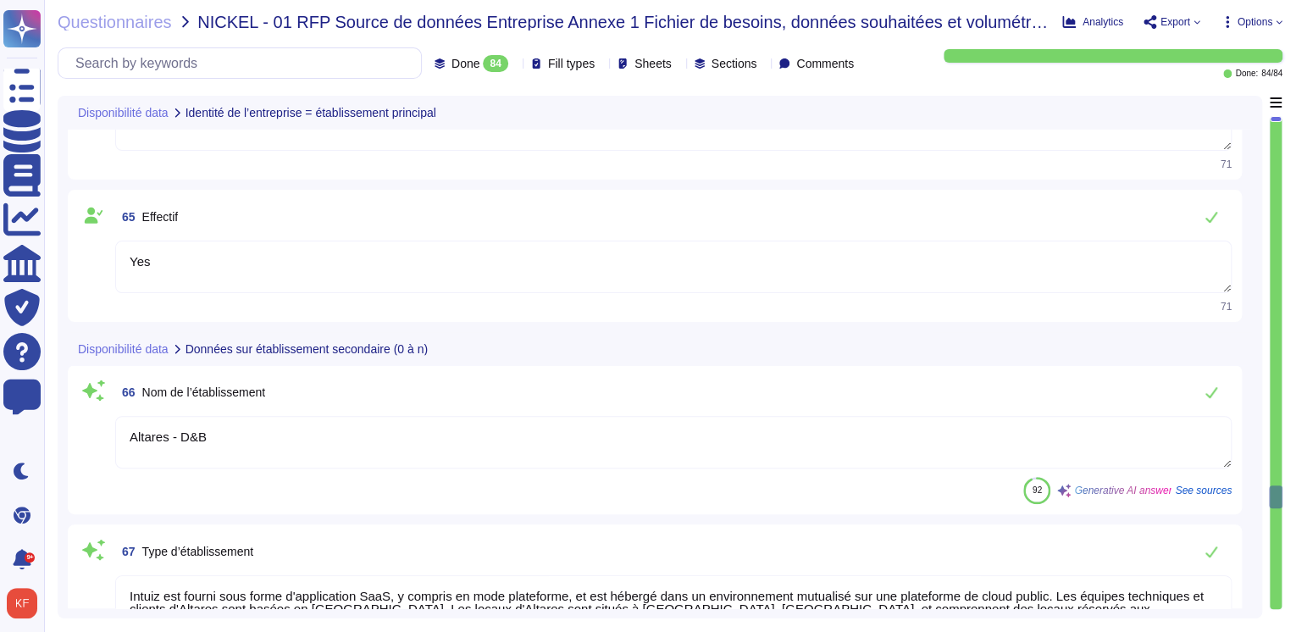
type textarea "L'adresse fiscale de l'entreprise est : Campus Equilibre, [GEOGRAPHIC_DATA], [S…"
type textarea "Intuiz est fourni sous forme d'application SaaS, y compris en mode plateforme (…"
type textarea "Yes"
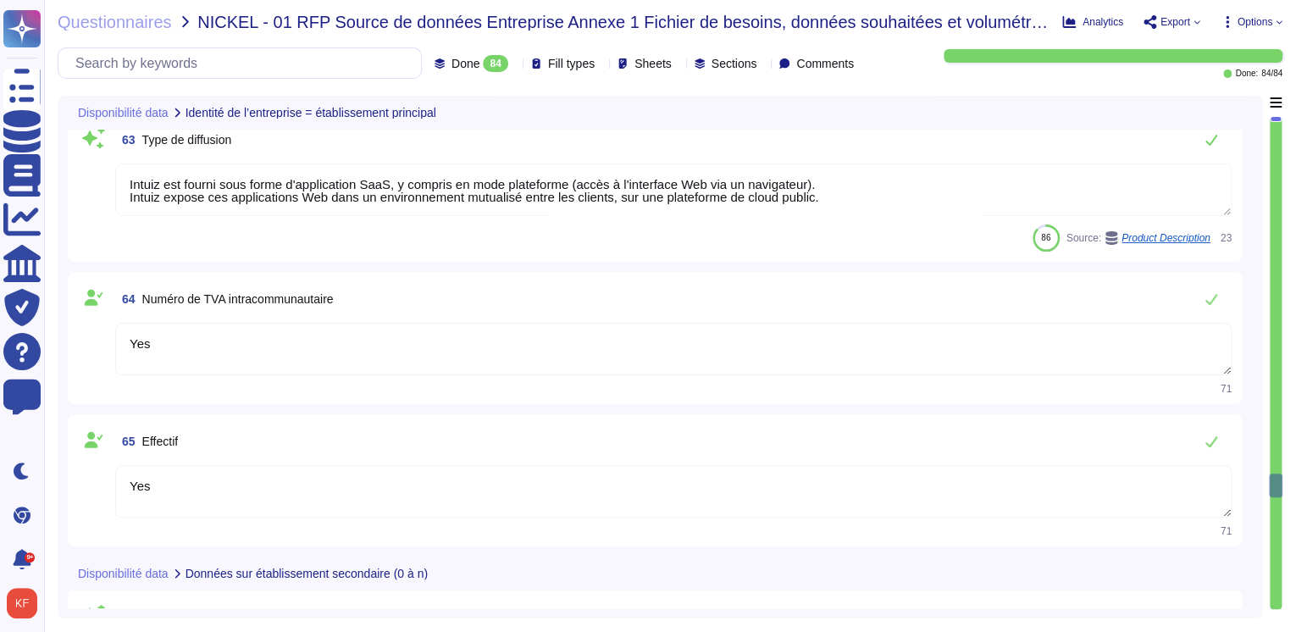
type textarea "L'activité vitale doit redémarrer dans un délai de 4 heures. L'activité critiqu…"
type textarea "La date de fin de la période de référence est le [DATE]. Les données seront eff…"
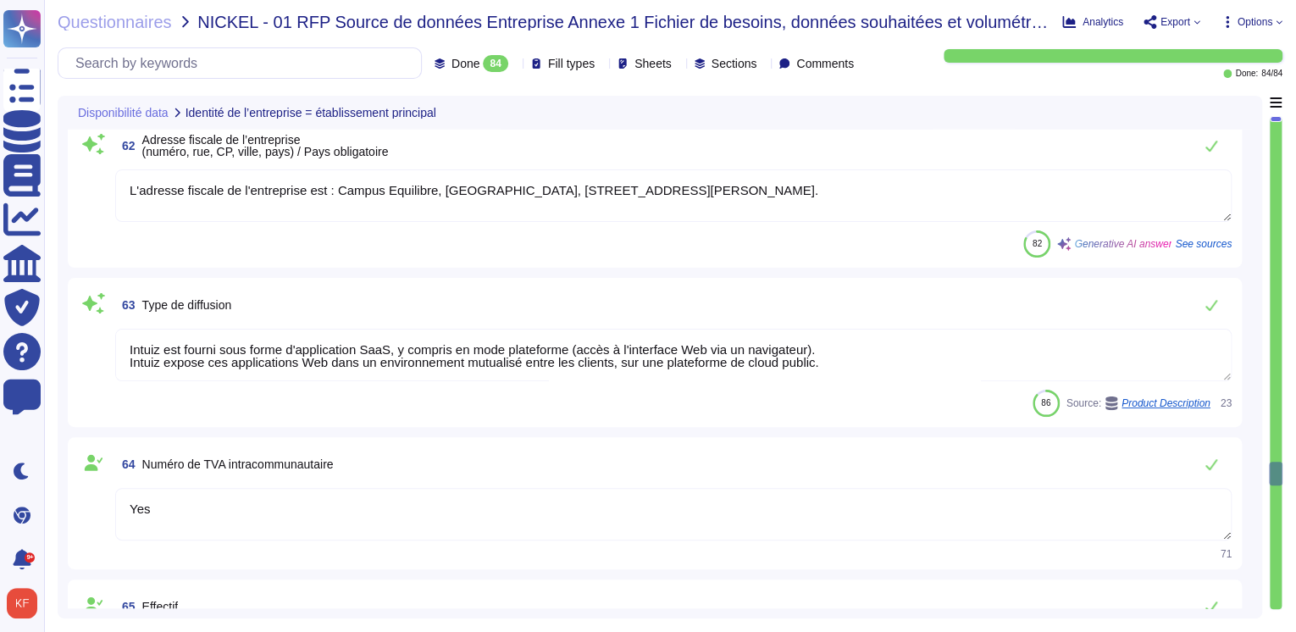
type textarea "L'activité principale déclarée comprend la collecte de données sur les entrepri…"
type textarea "Les autres activités couvertes par le BCP incluent : - Service client (CS) - Pr…"
type textarea "Le siège social d'Altares se trouve au 6 Pl. des Degrés, [GEOGRAPHIC_DATA]"
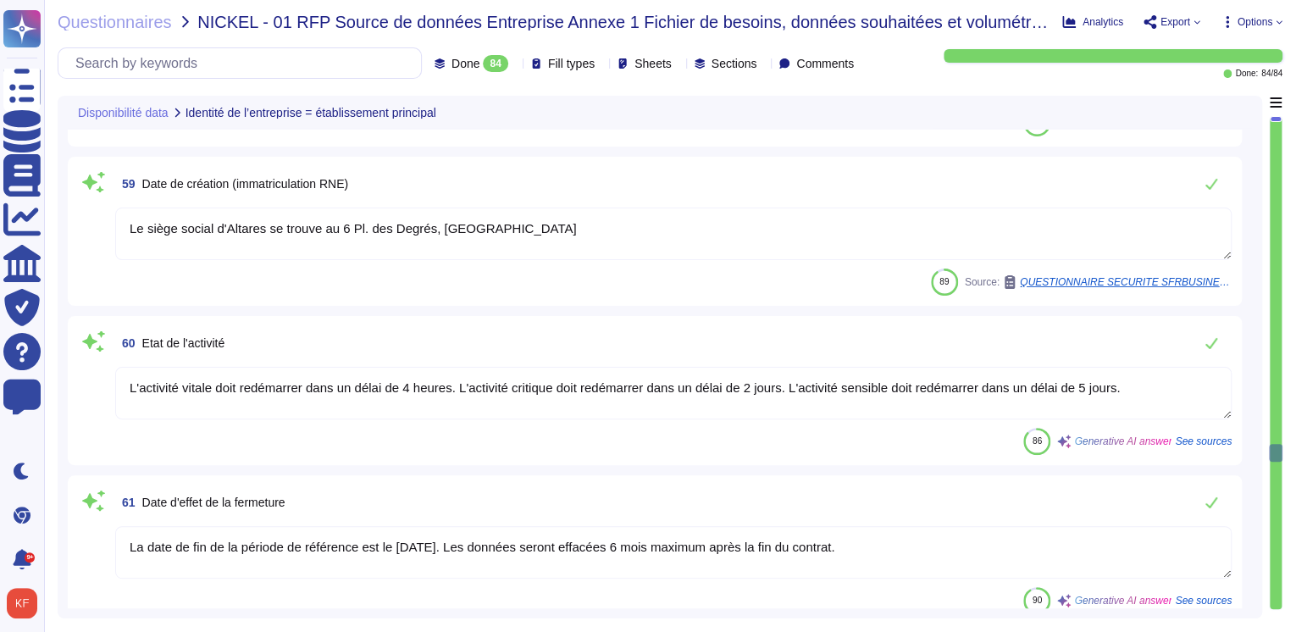
type textarea "Yes"
type textarea "API Soap authentifiée (identifiant/mot de passe)"
type textarea "969500IX6HA8QKMRBQ19"
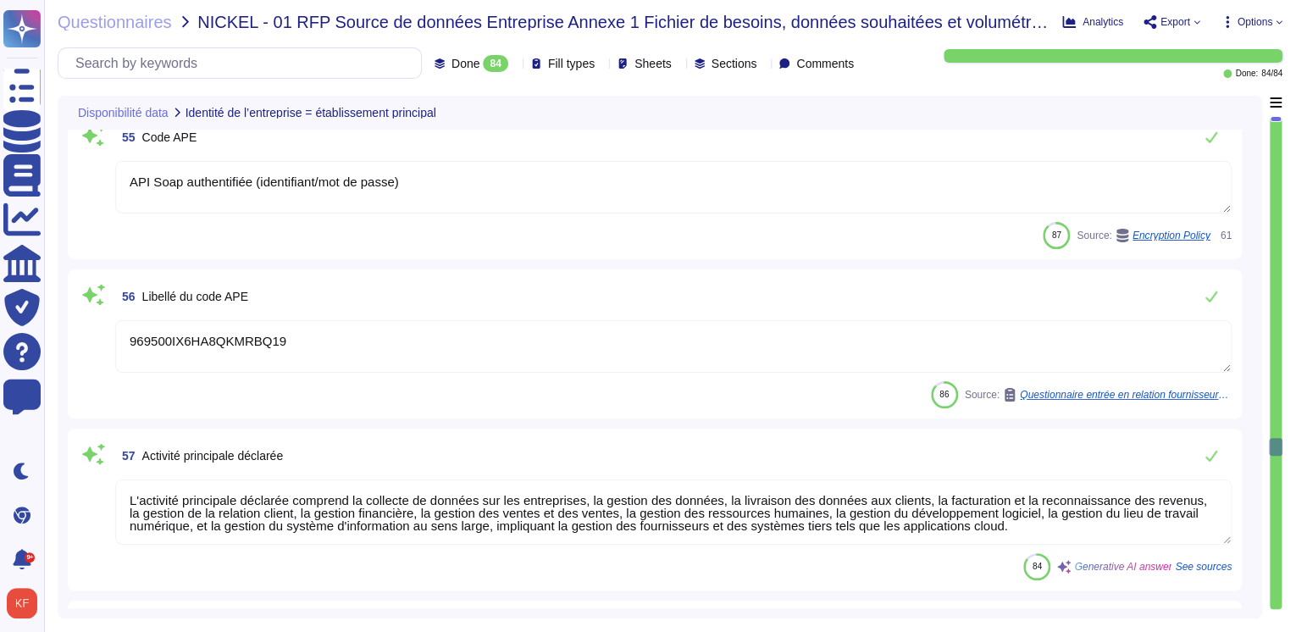
type textarea "Intuiz est fourni sous forme d'application SaaS, y compris en mode plateforme, …"
type textarea "Les utilisateurs utilisent un login/un mot de passe pour se connecter sur WebUI…"
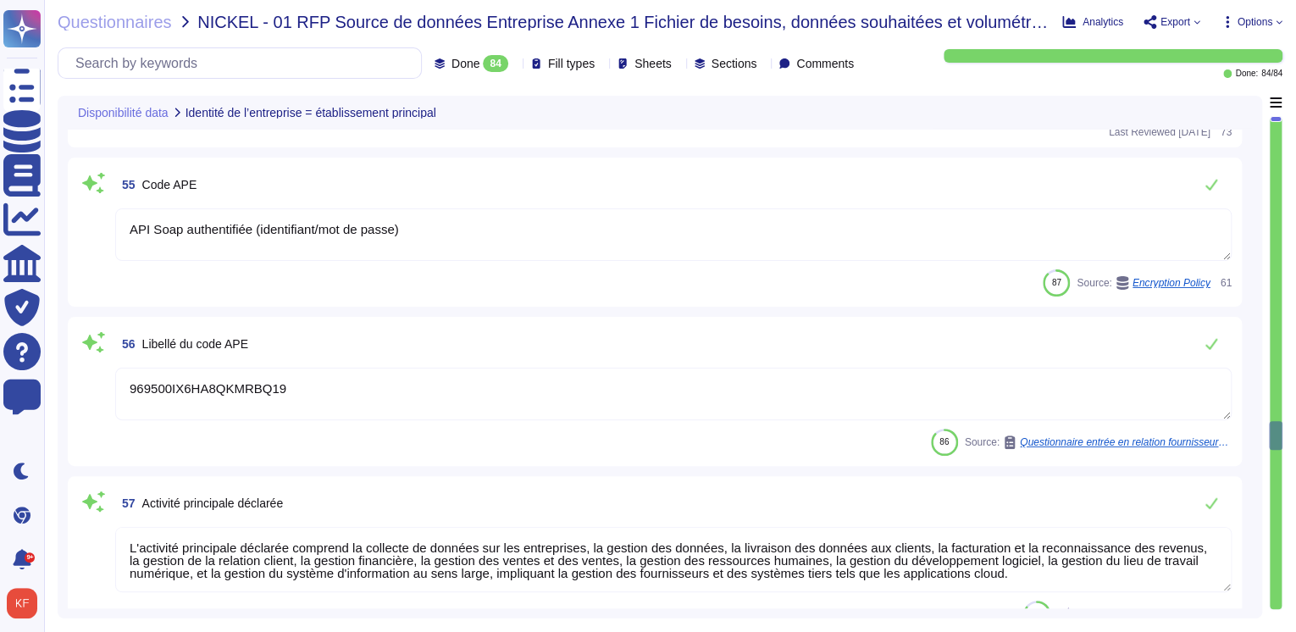
type textarea "@legal"
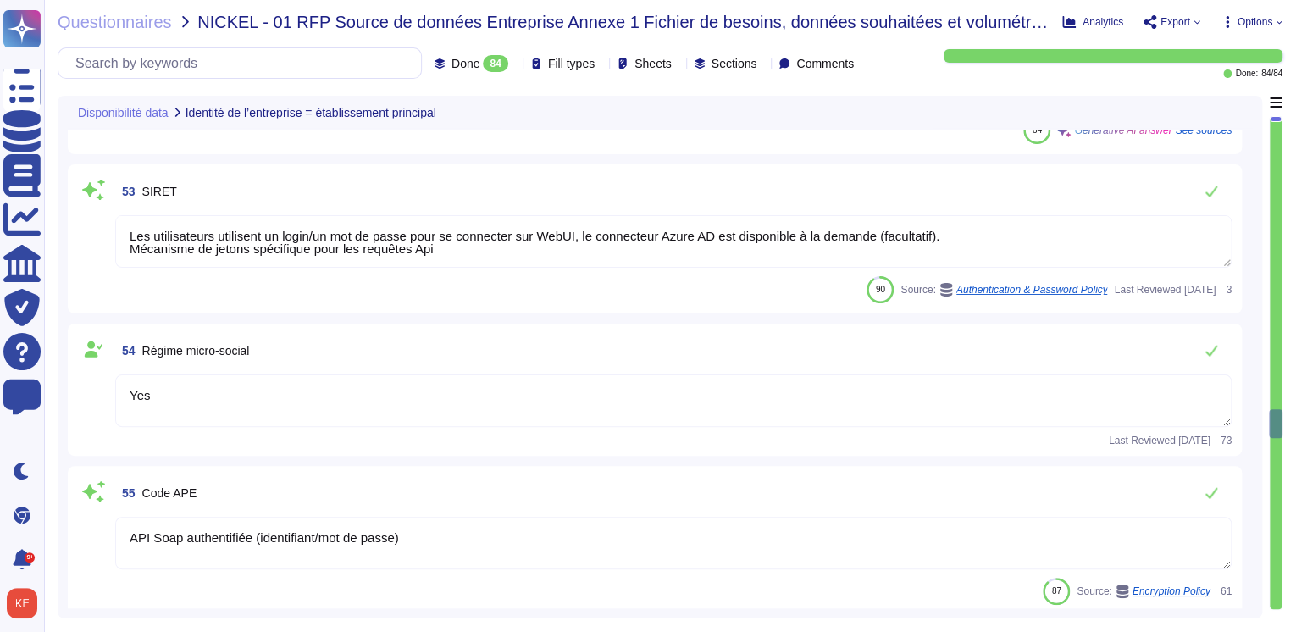
type textarea "Altares D&B"
type textarea "Le siège social d'Altares est situé au [STREET_ADDRESS][PERSON_NAME]"
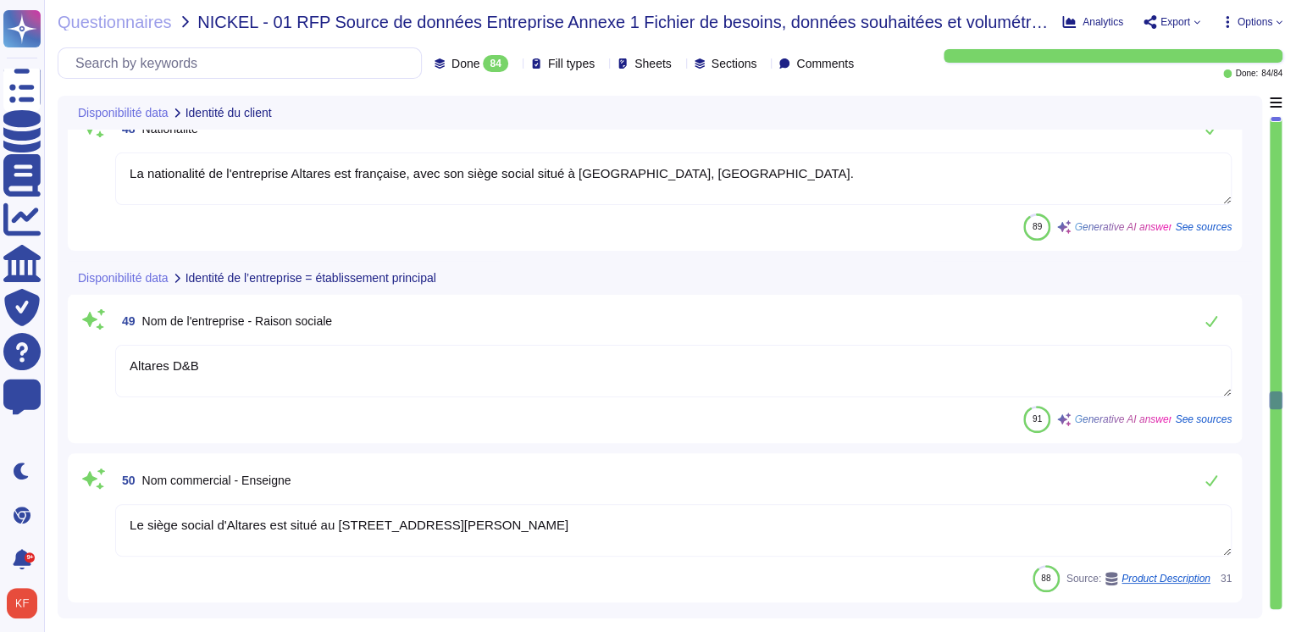
type textarea "Le siège social d'Altares est situé au [STREET_ADDRESS][PERSON_NAME]"
type textarea "À répondre par le service client"
type textarea "Yes"
type textarea "La nationalité de l'entreprise Altares est française, avec son siège social sit…"
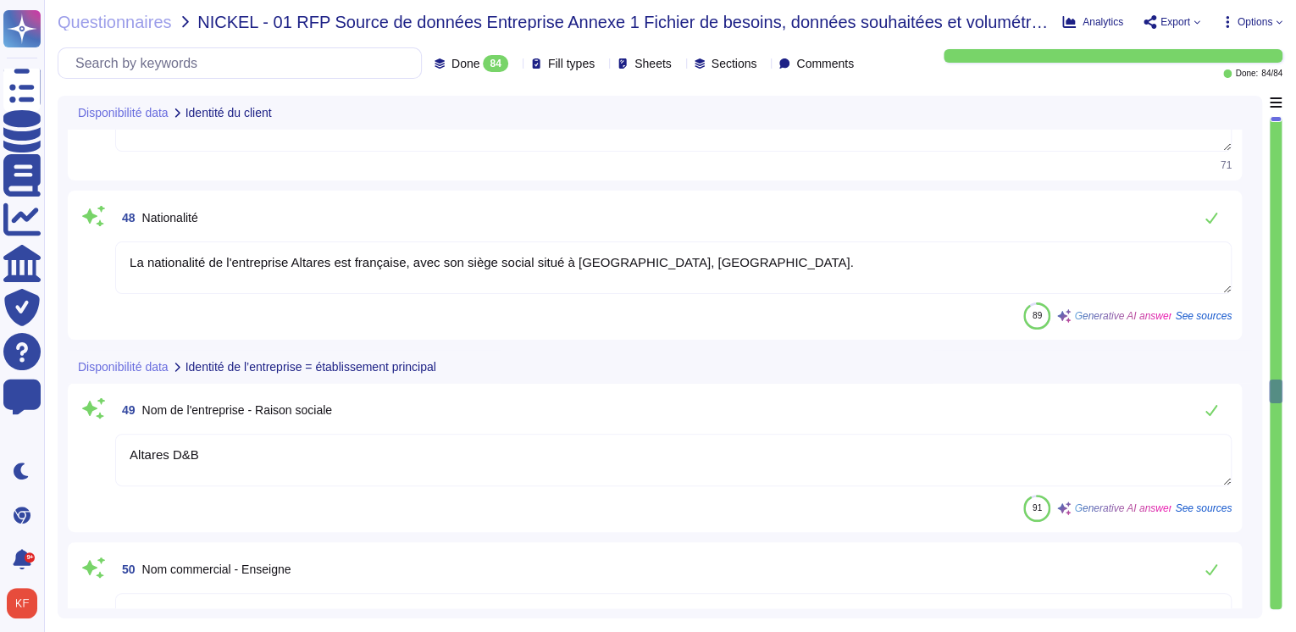
type textarea "Le siège social d'Altares est situé au [STREET_ADDRESS][PERSON_NAME]"
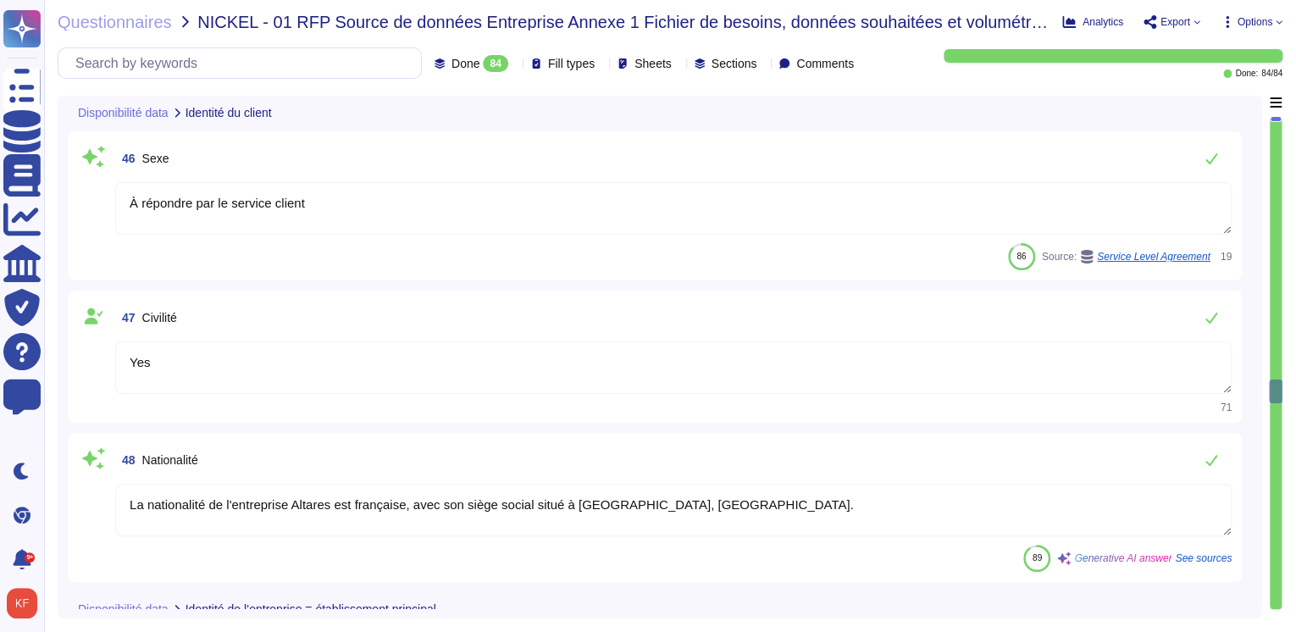
scroll to position [7320, 0]
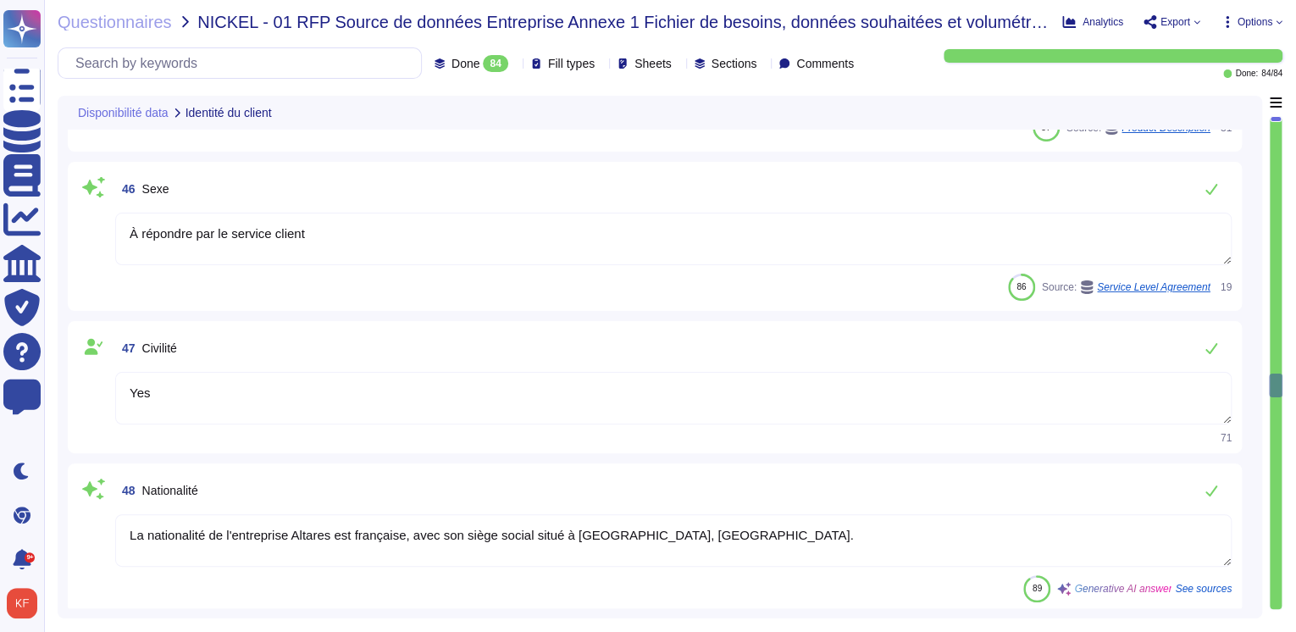
type textarea "[DATE]"
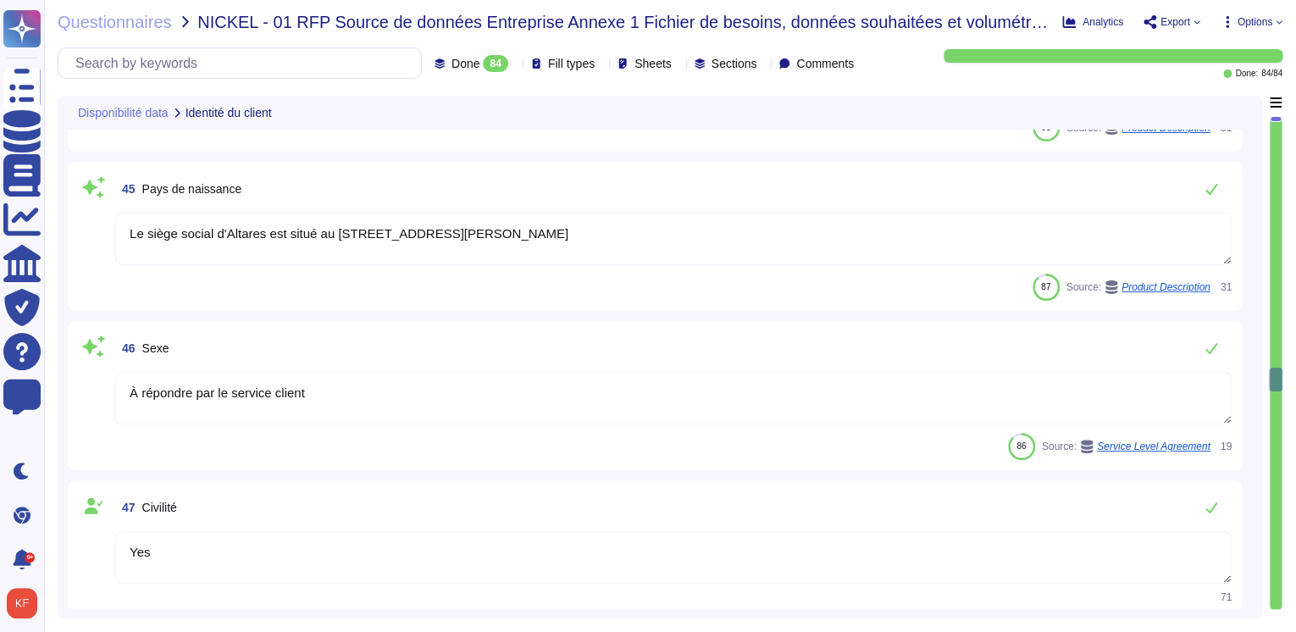
type textarea "[PERSON_NAME][EMAIL_ADDRESS][DOMAIN_NAME]"
type textarea "Le siège social d'Altares est situé au [STREET_ADDRESS][PERSON_NAME]"
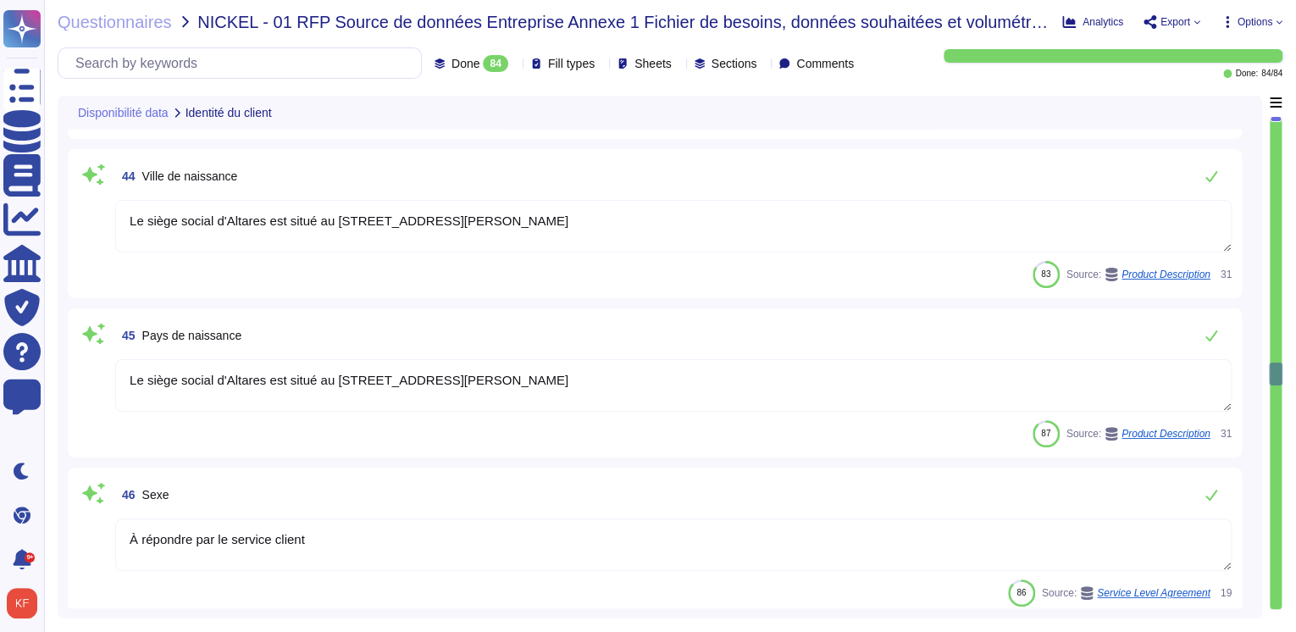
type textarea "[PERSON_NAME][EMAIL_ADDRESS][DOMAIN_NAME]"
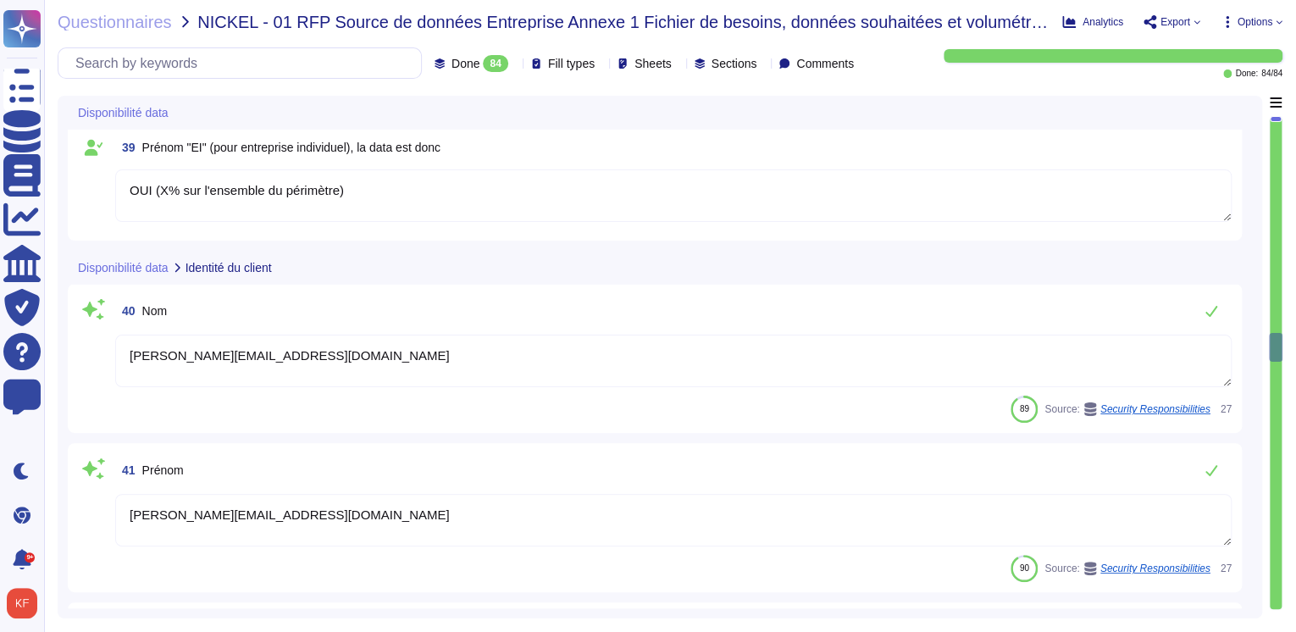
type textarea "Non"
type textarea "Diffusable"
type textarea "OUI (X% sur l'ensemble du périmètre)"
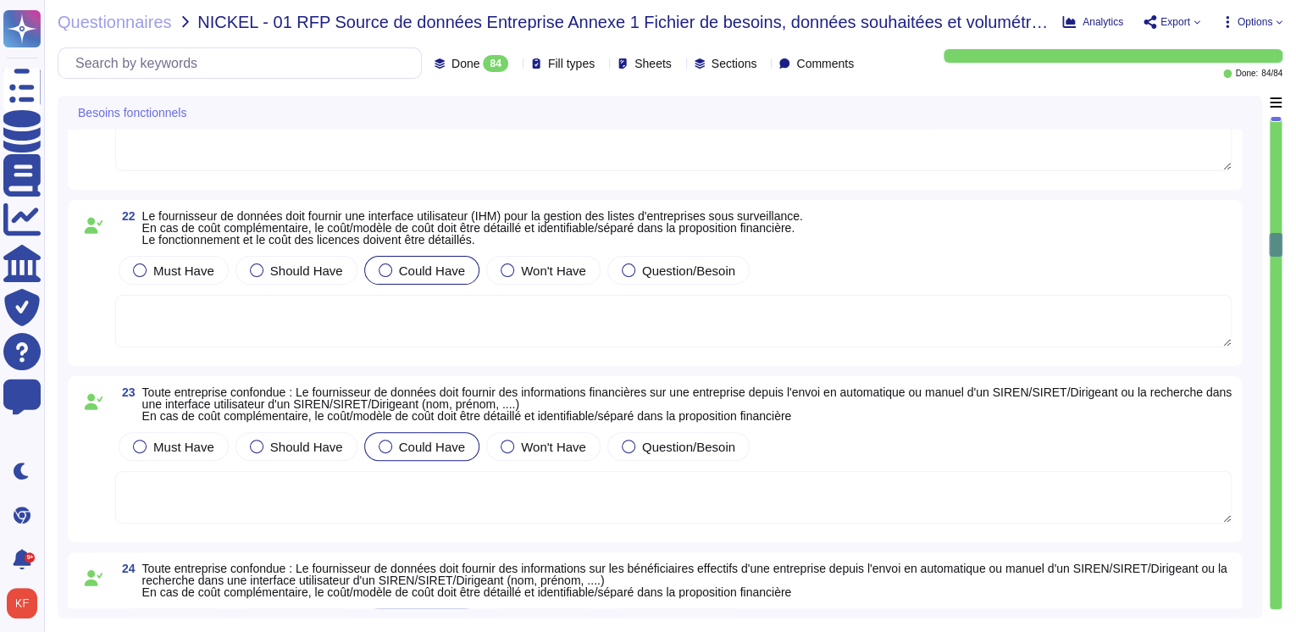
scroll to position [3455, 0]
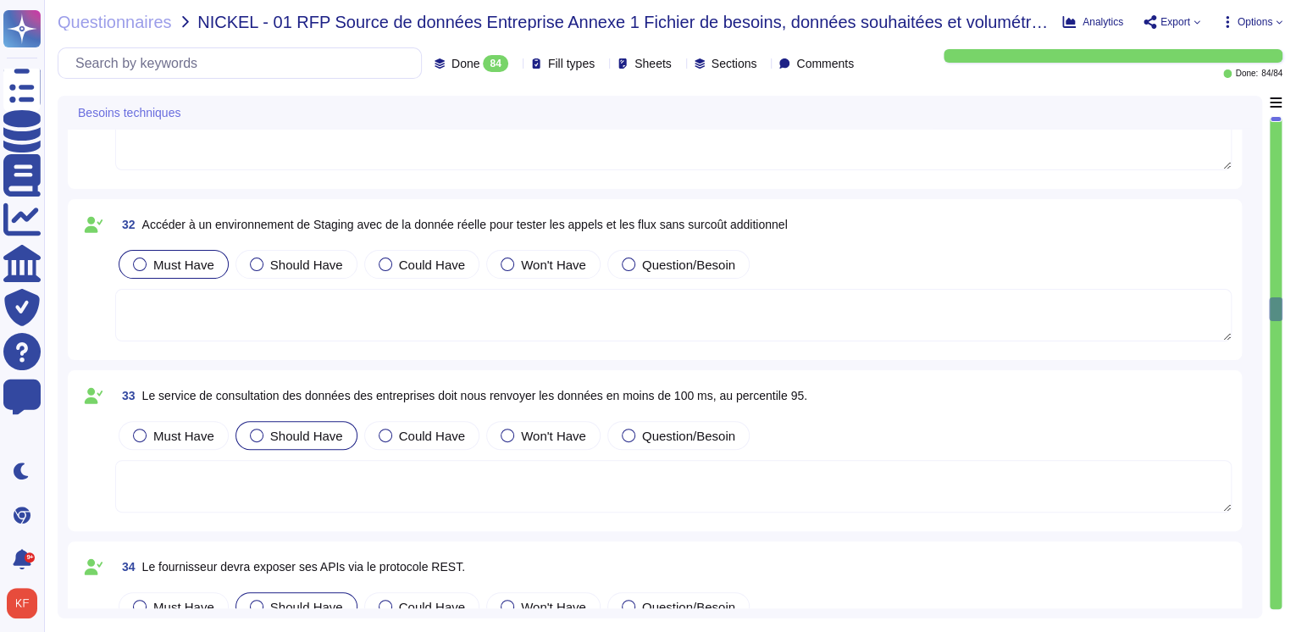
type textarea "Non"
type textarea "Diffusable"
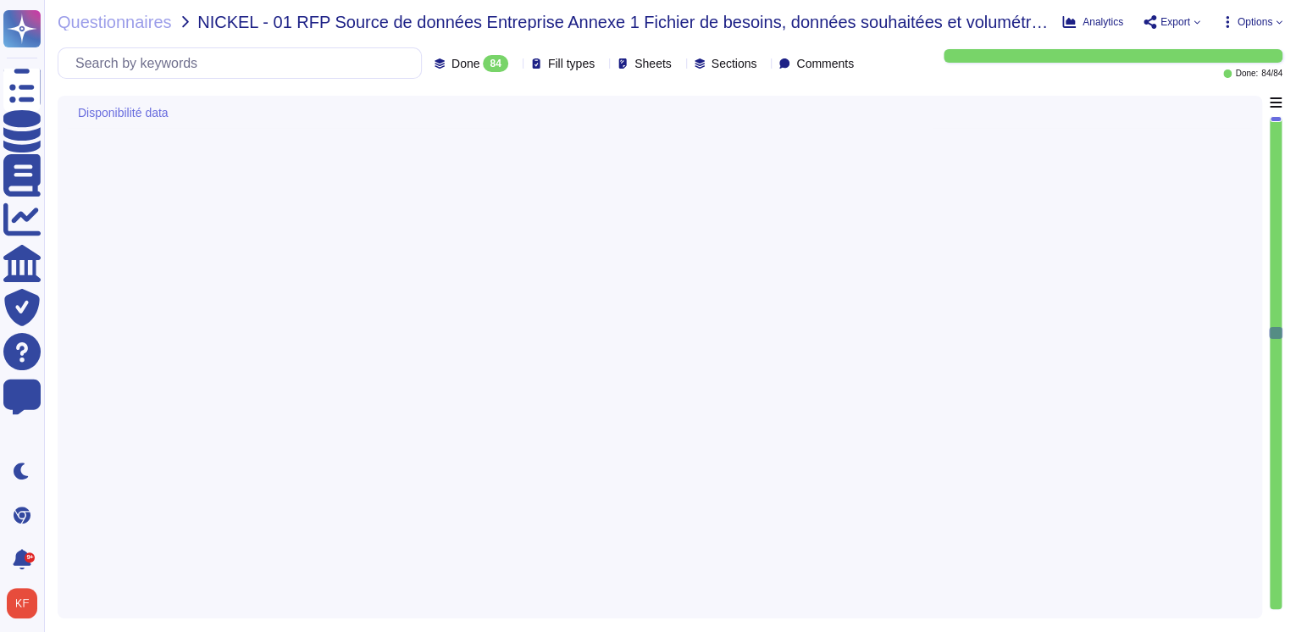
type textarea "OUI (X% sur l'ensemble du périmètre)"
type textarea "[PERSON_NAME][EMAIL_ADDRESS][DOMAIN_NAME]"
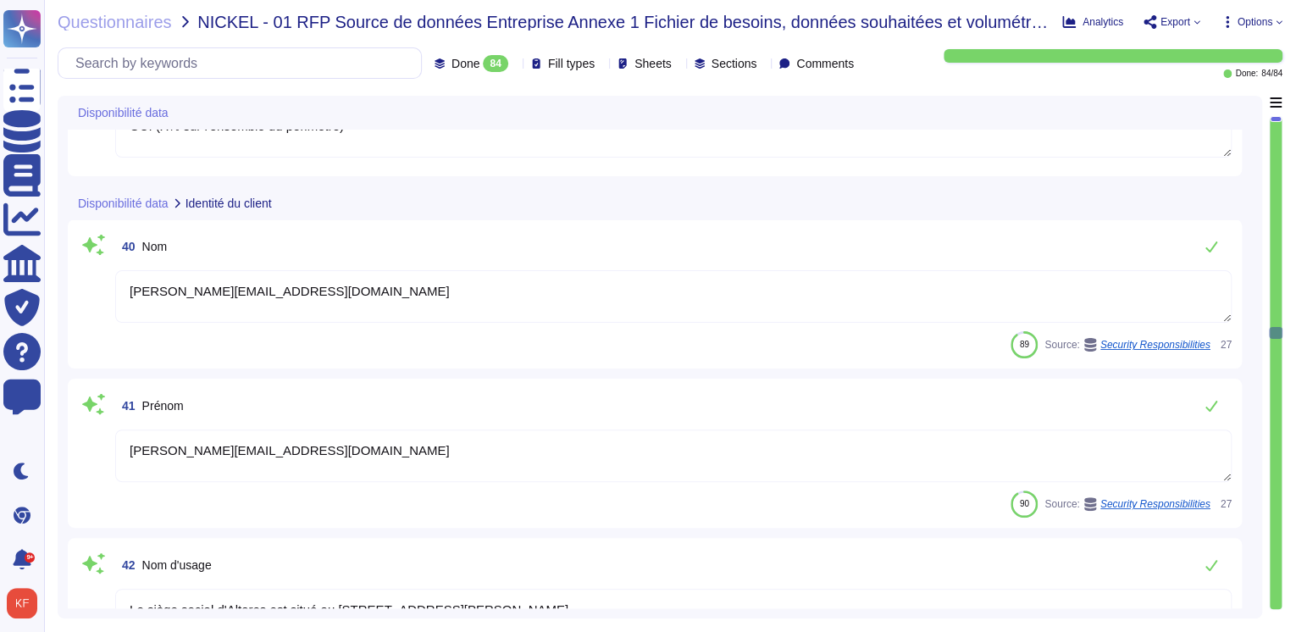
type textarea "Le siège social d'Altares est situé au [STREET_ADDRESS][PERSON_NAME]"
type textarea "[DATE]"
type textarea "Le siège social d'Altares est situé au [STREET_ADDRESS][PERSON_NAME]"
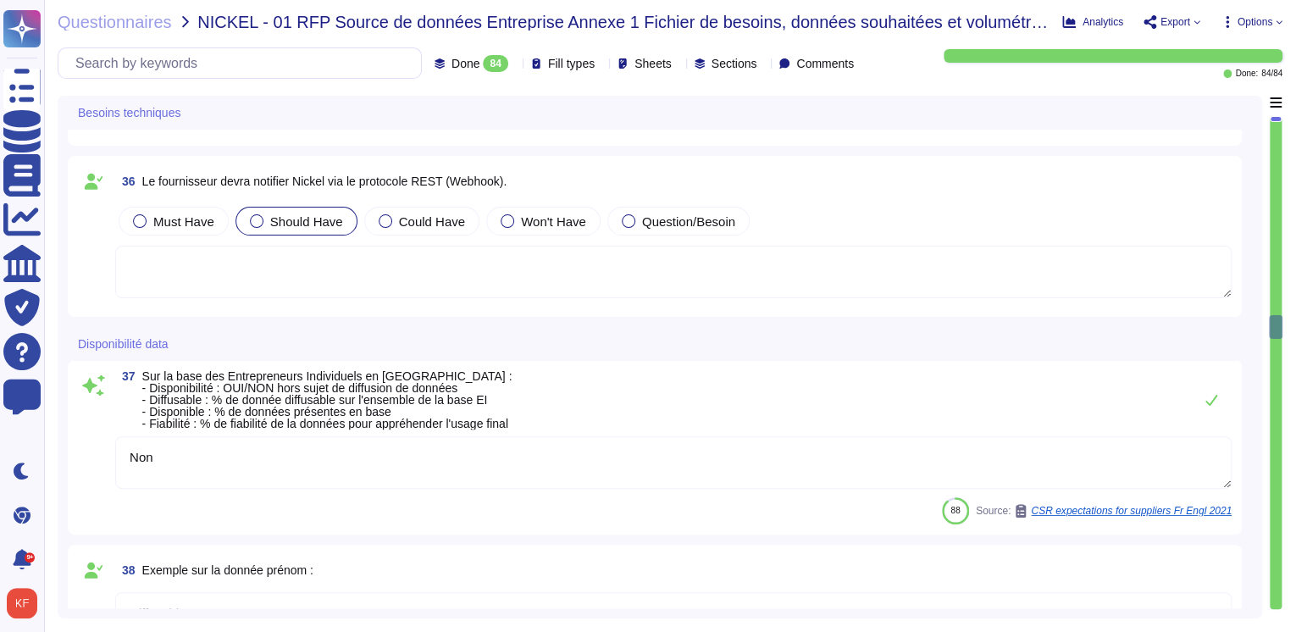
scroll to position [5826, 0]
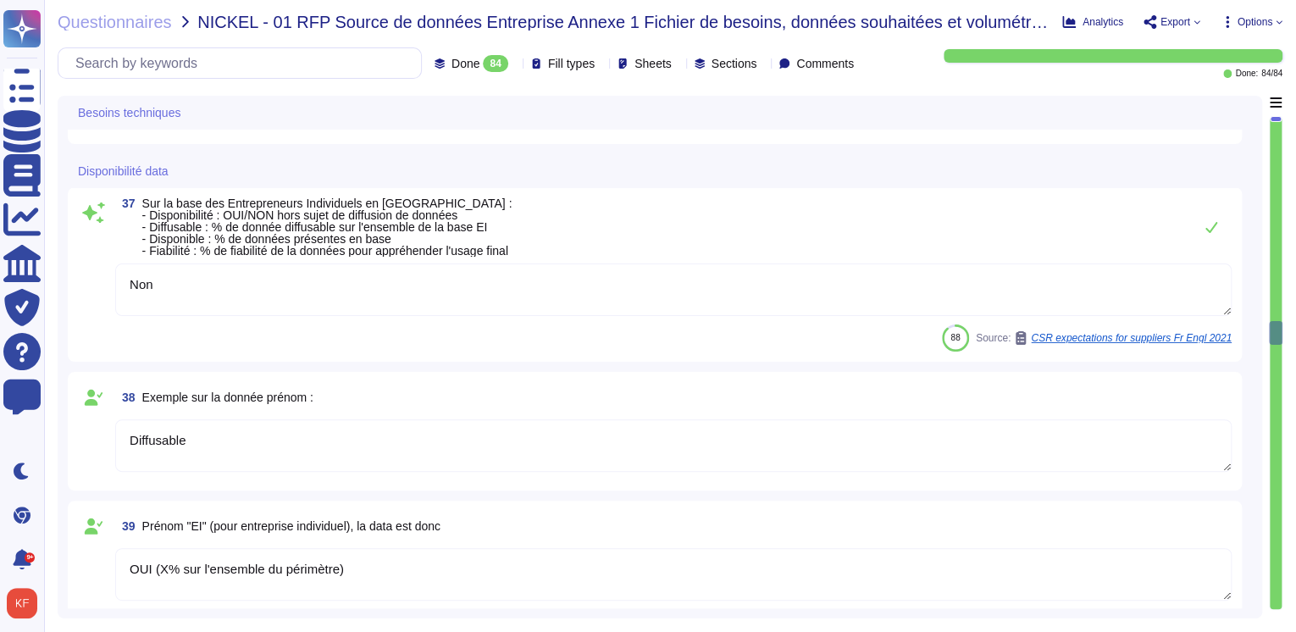
type textarea "Le siège social d'Altares est situé au [STREET_ADDRESS][PERSON_NAME]"
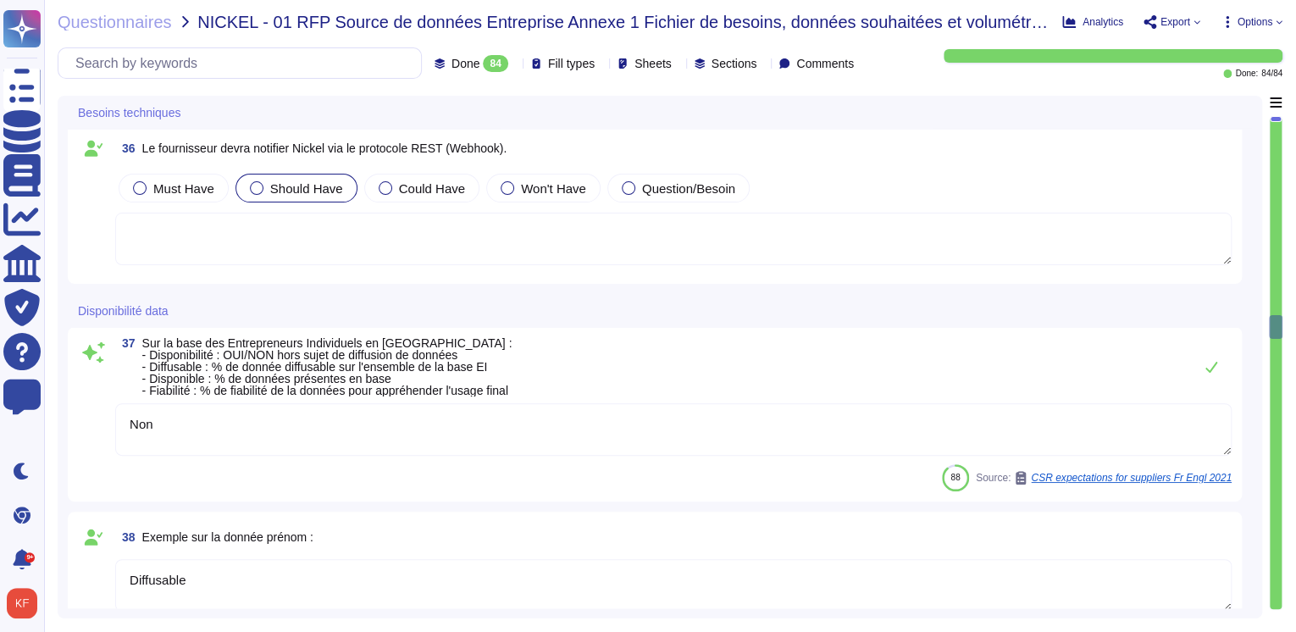
type textarea "[PERSON_NAME][EMAIL_ADDRESS][DOMAIN_NAME]"
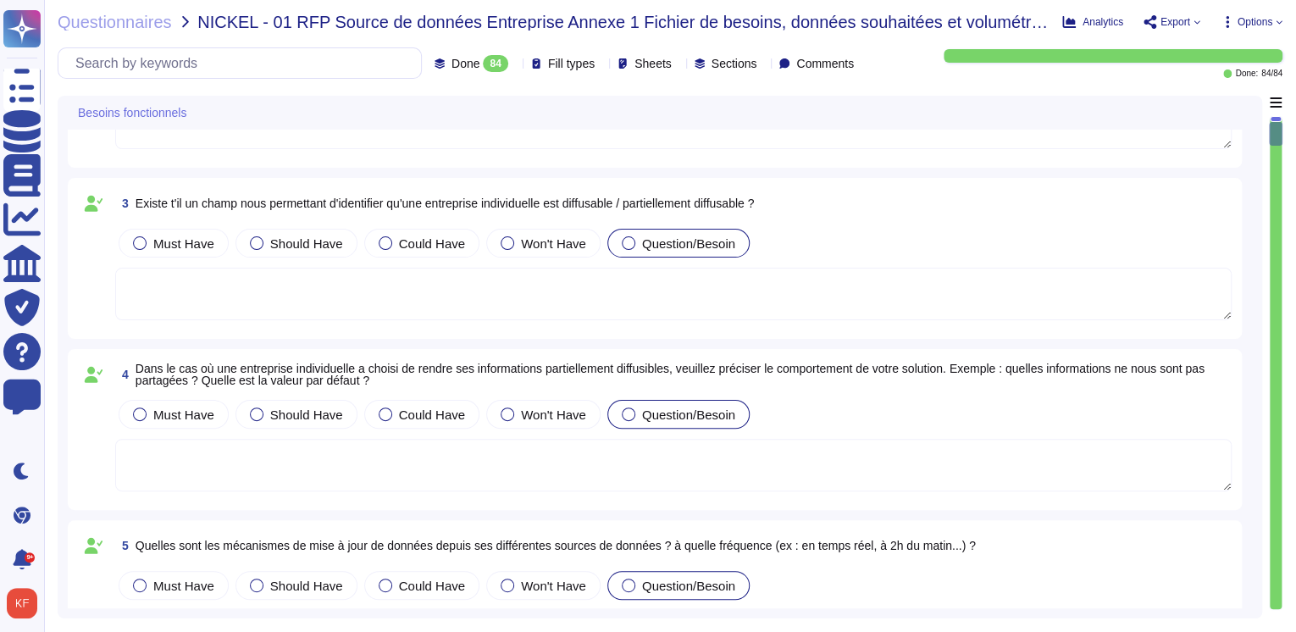
scroll to position [406, 0]
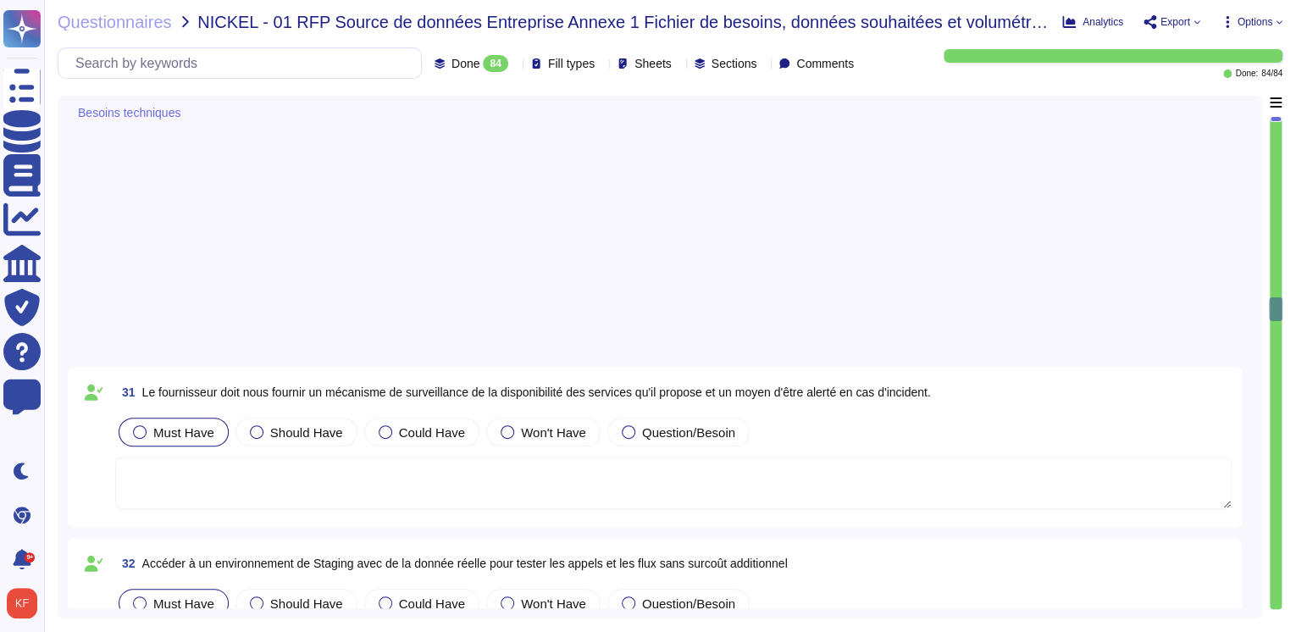
type textarea "Non"
type textarea "Diffusable"
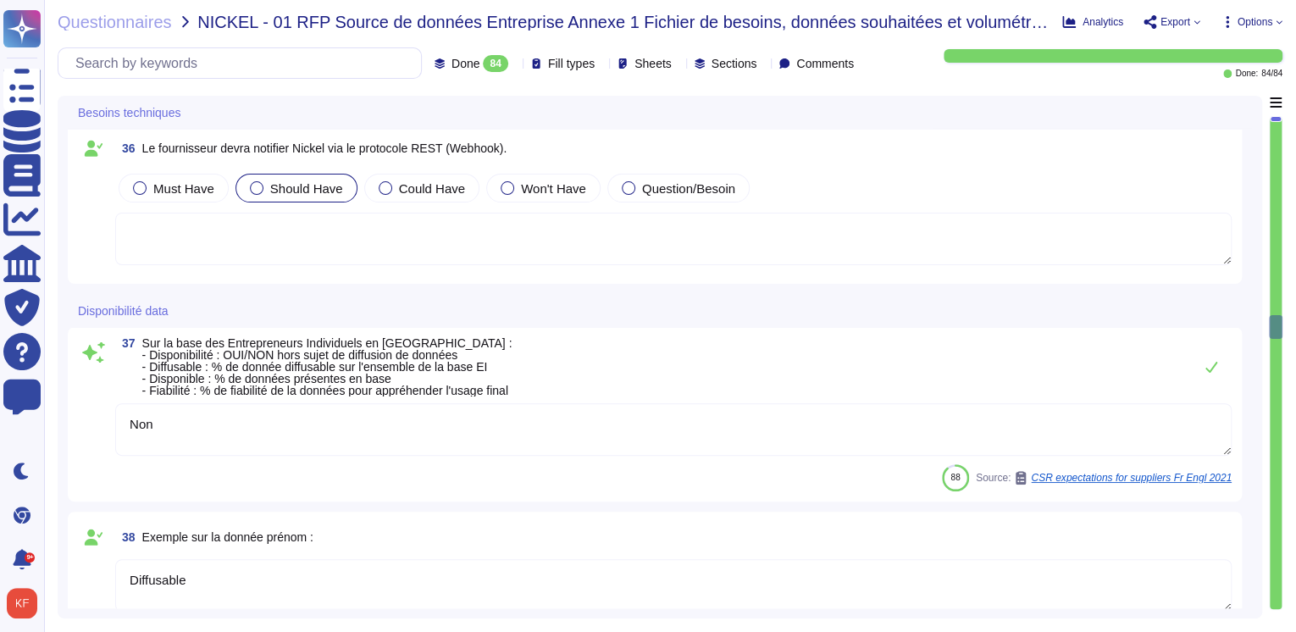
type textarea "OUI (X% sur l'ensemble du périmètre)"
type textarea "[PERSON_NAME][EMAIL_ADDRESS][DOMAIN_NAME]"
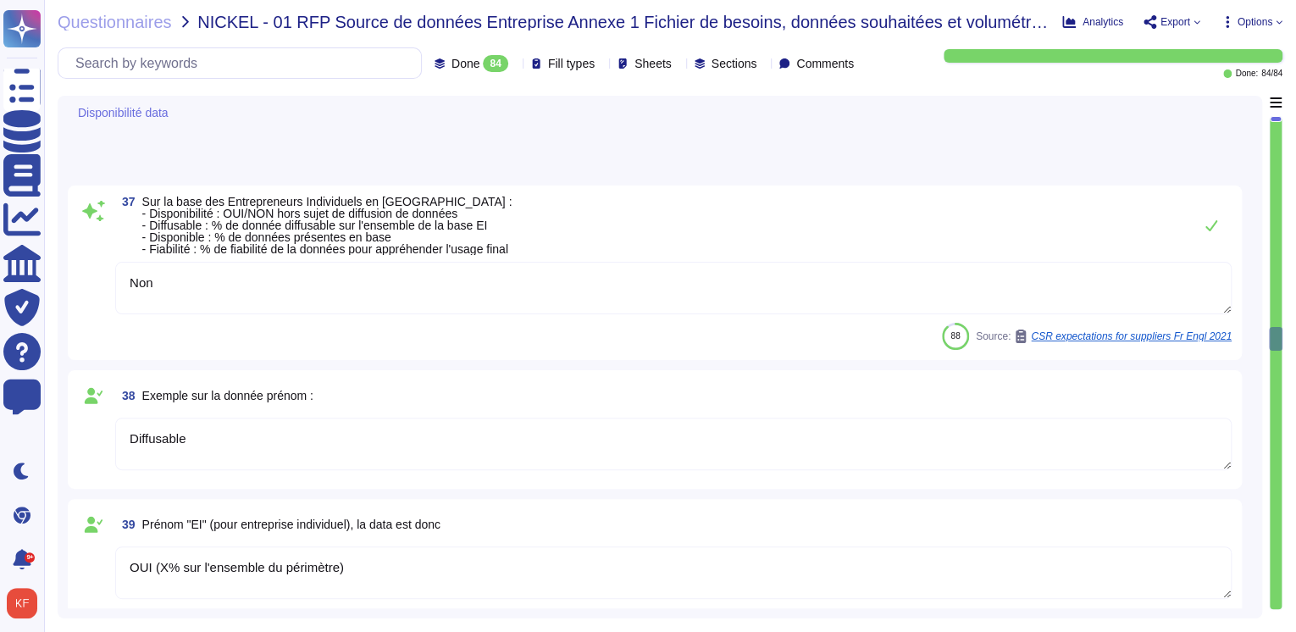
type textarea "Le siège social d'Altares est situé au [STREET_ADDRESS][PERSON_NAME]"
type textarea "[DATE]"
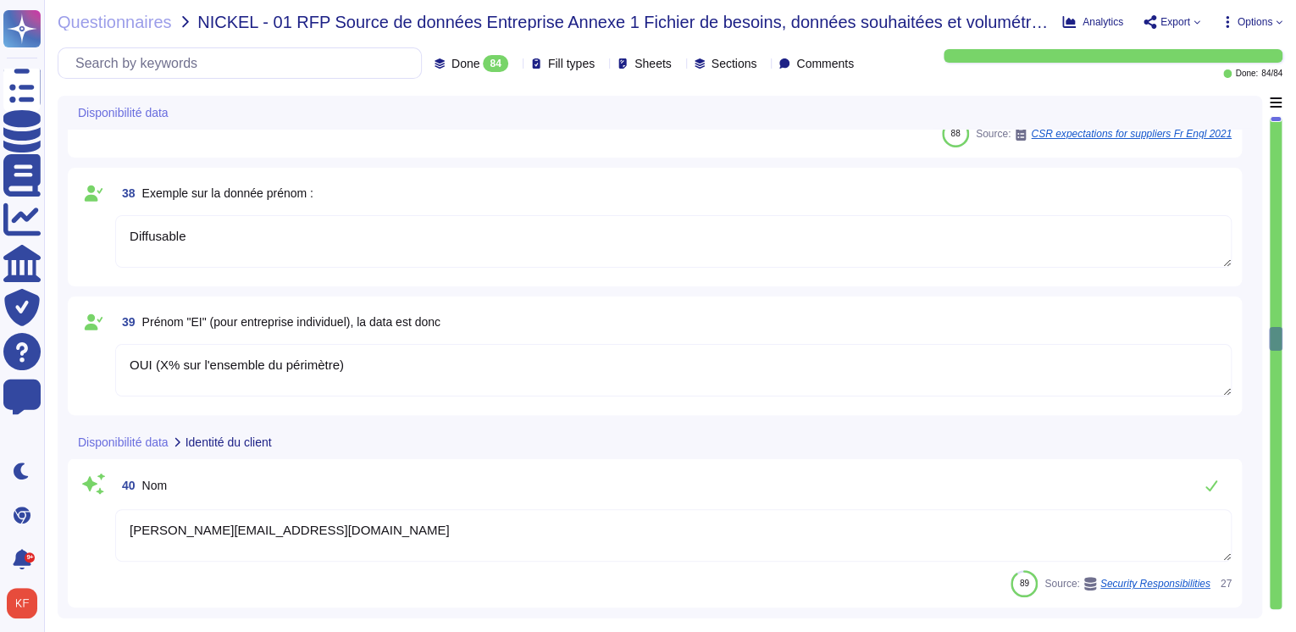
scroll to position [6165, 0]
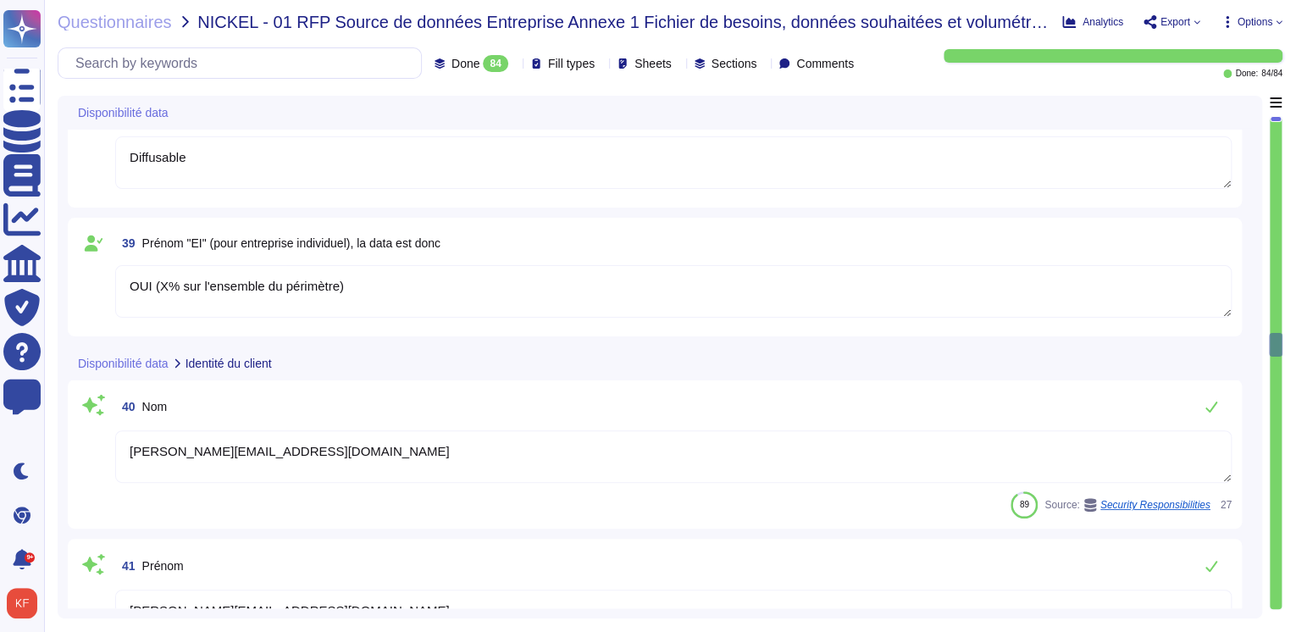
type textarea "Le siège social d'Altares est situé au [STREET_ADDRESS][PERSON_NAME]"
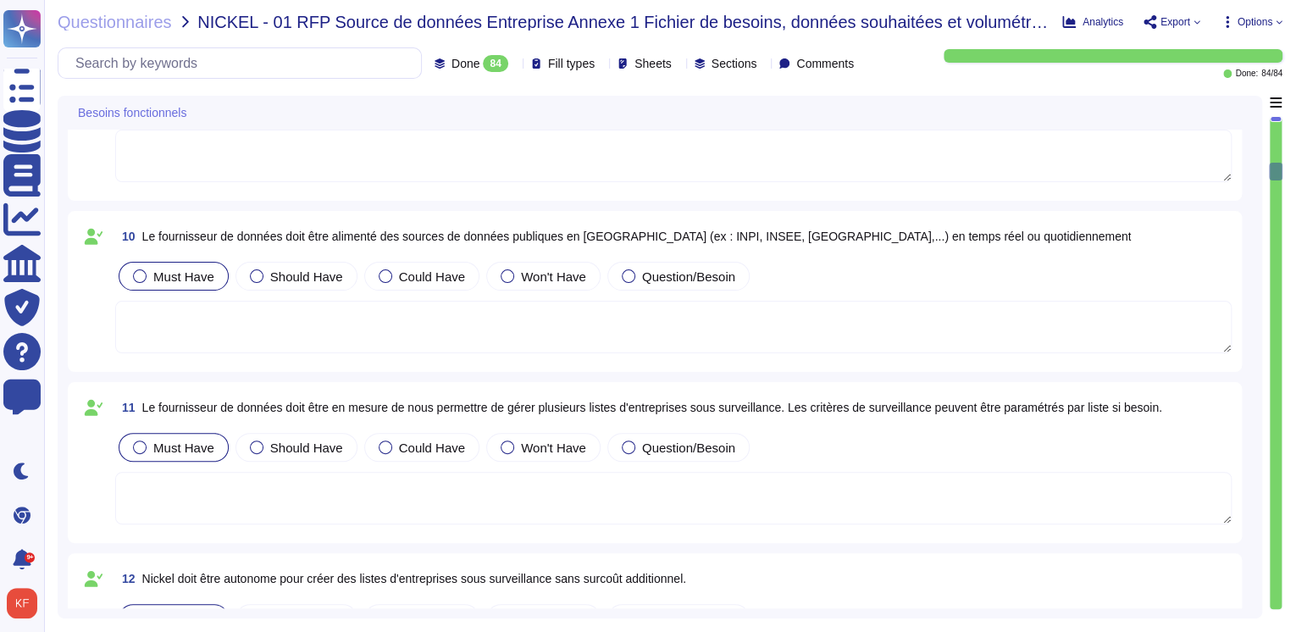
scroll to position [1287, 0]
